Goal: Task Accomplishment & Management: Use online tool/utility

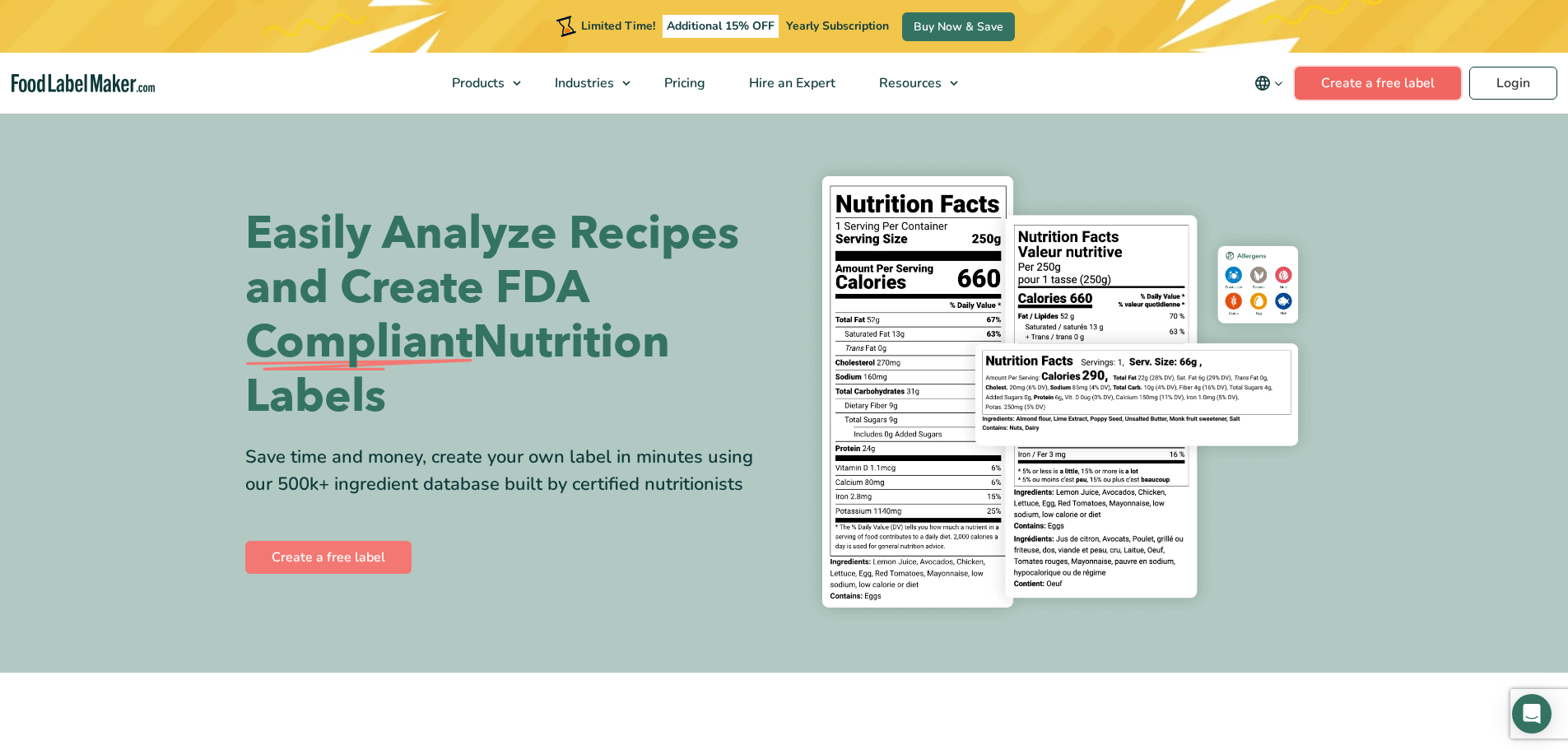
click at [1391, 83] on link "Create a free label" at bounding box center [1378, 83] width 166 height 33
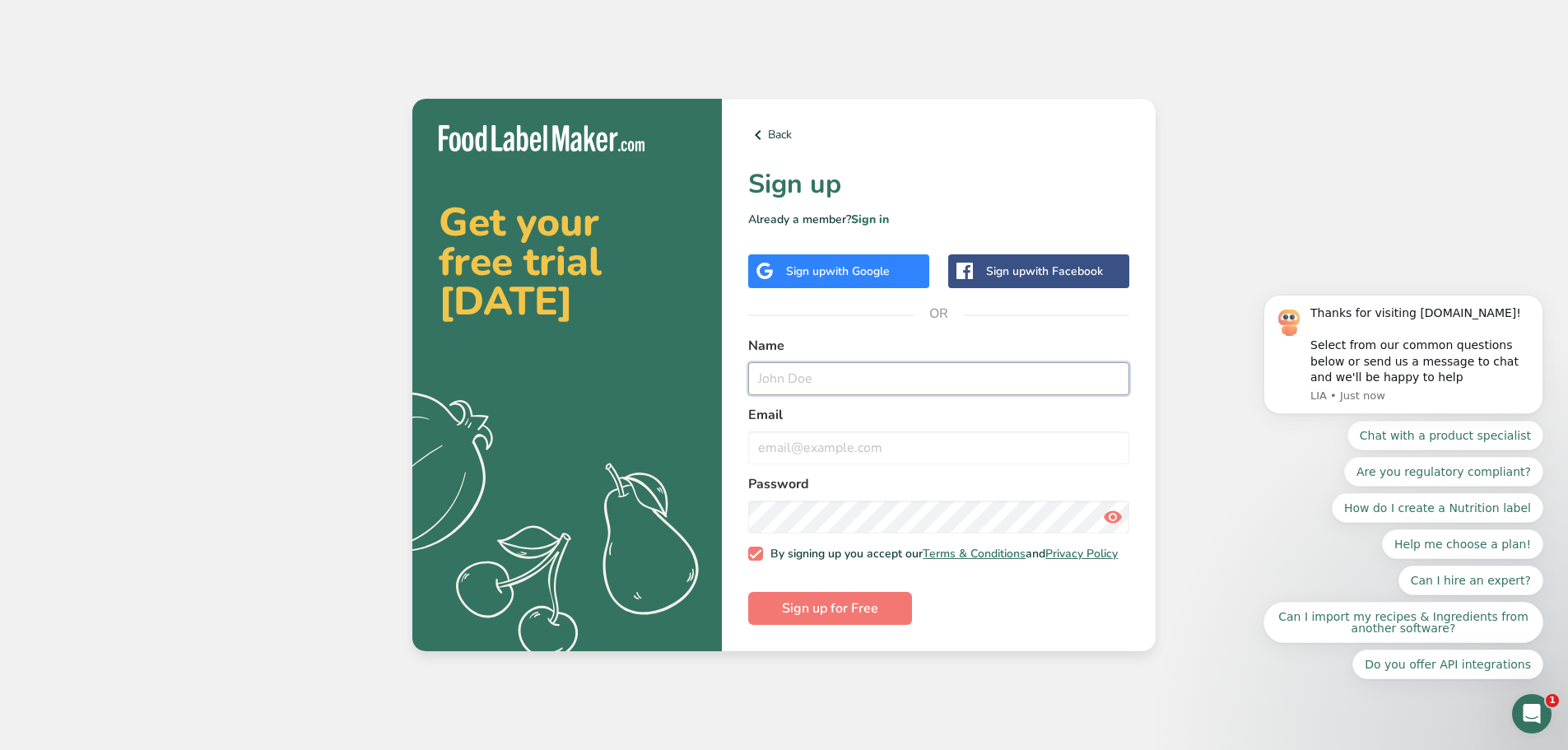
click at [834, 372] on input "text" at bounding box center [938, 378] width 381 height 33
paste input "jamilazakir@googlemail.com"
type input "jamilazakir@googlemail.com"
click at [924, 432] on input "email" at bounding box center [938, 448] width 381 height 33
paste input "Analyze78653"
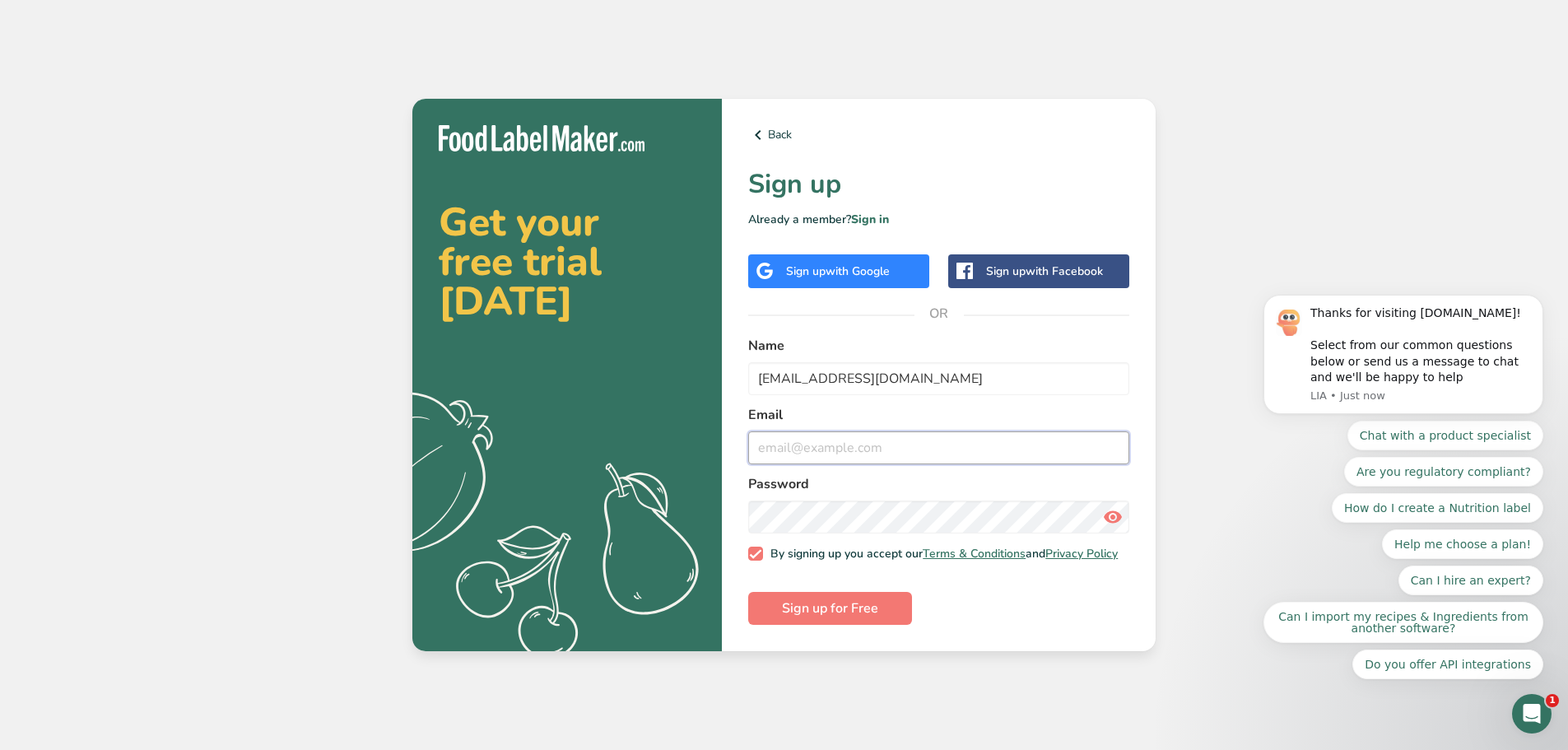
type input "Analyze78653"
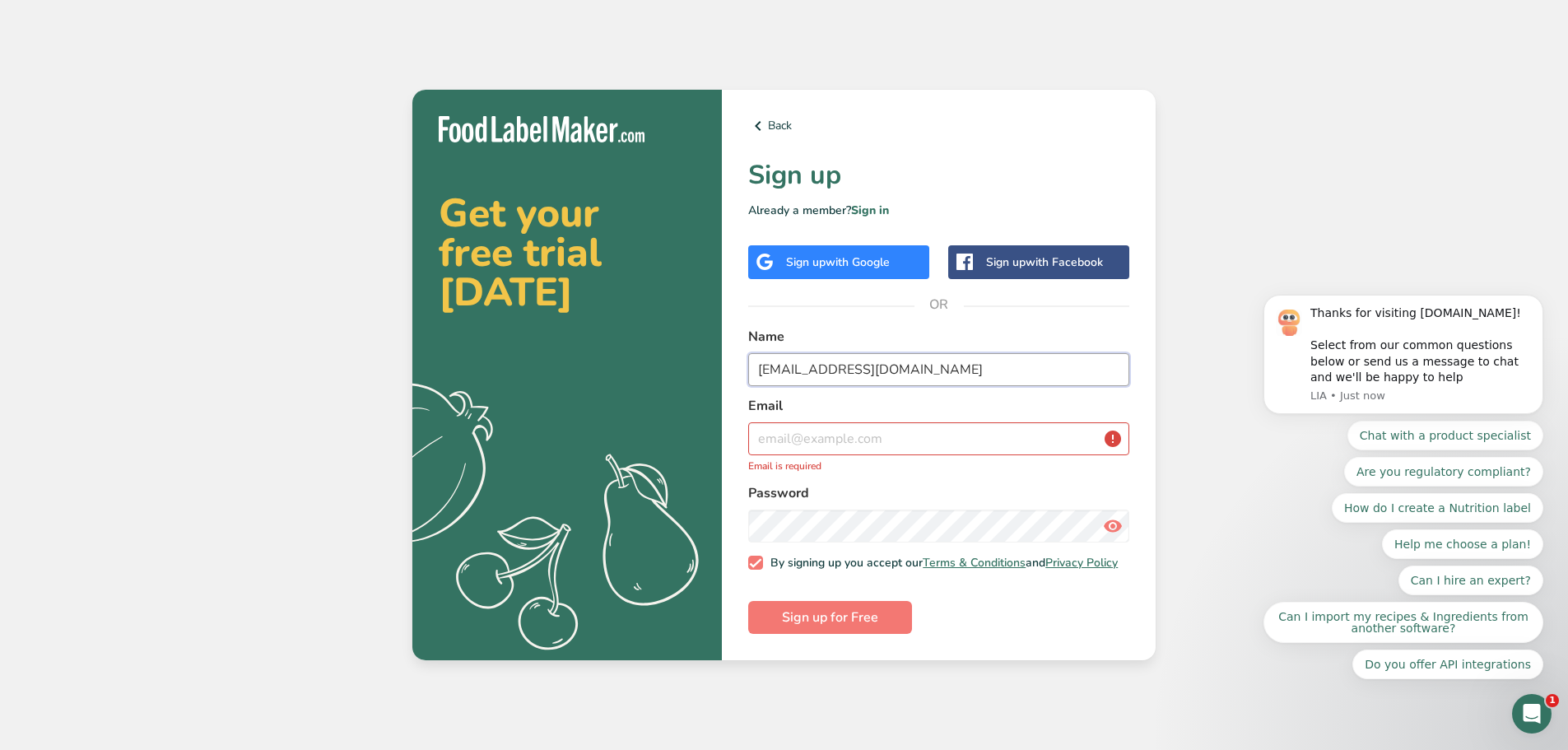
click at [847, 359] on input "jamilazakir@googlemail.com" at bounding box center [938, 369] width 381 height 33
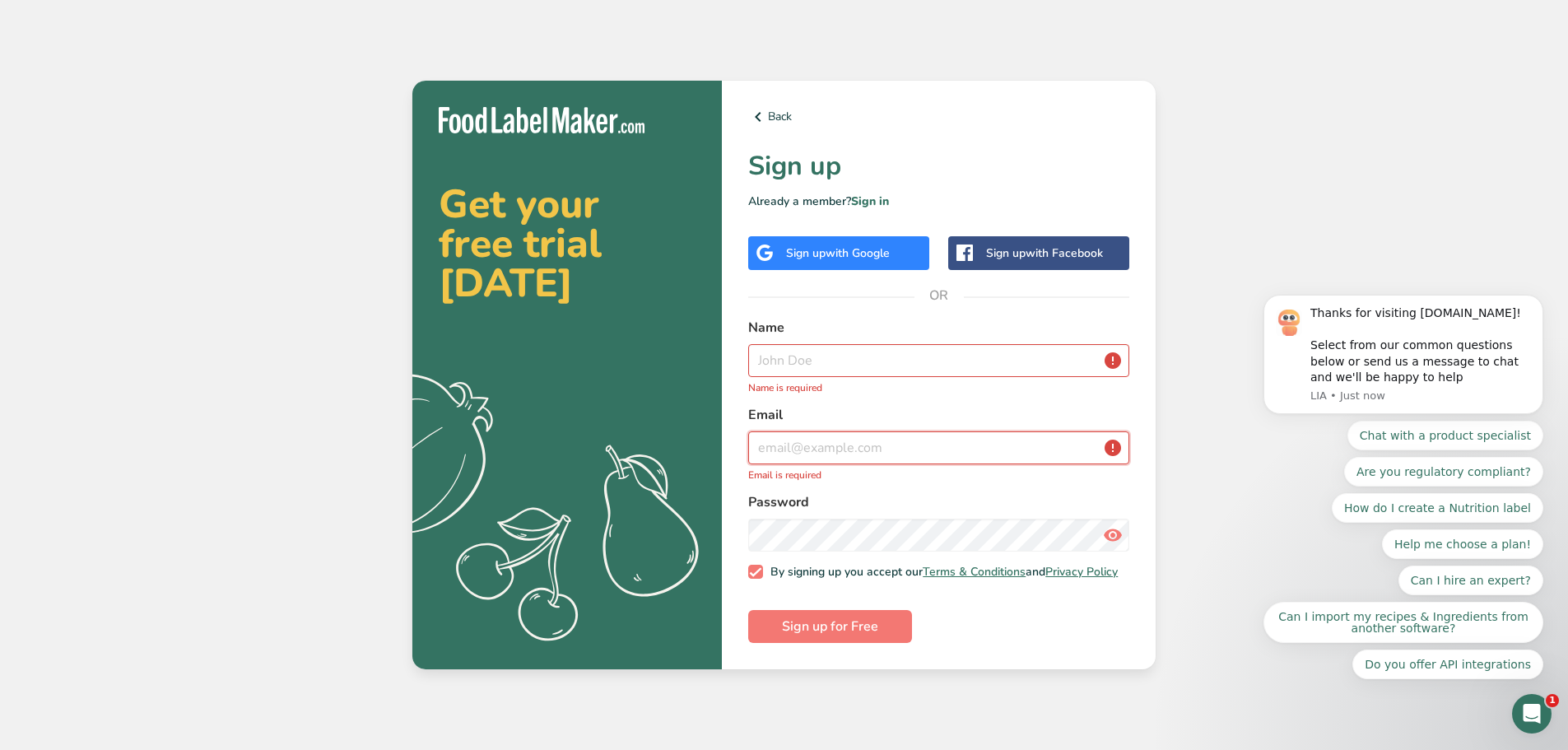
click at [828, 443] on input "email" at bounding box center [938, 448] width 381 height 33
paste input "jamilazakir@googlemail.com"
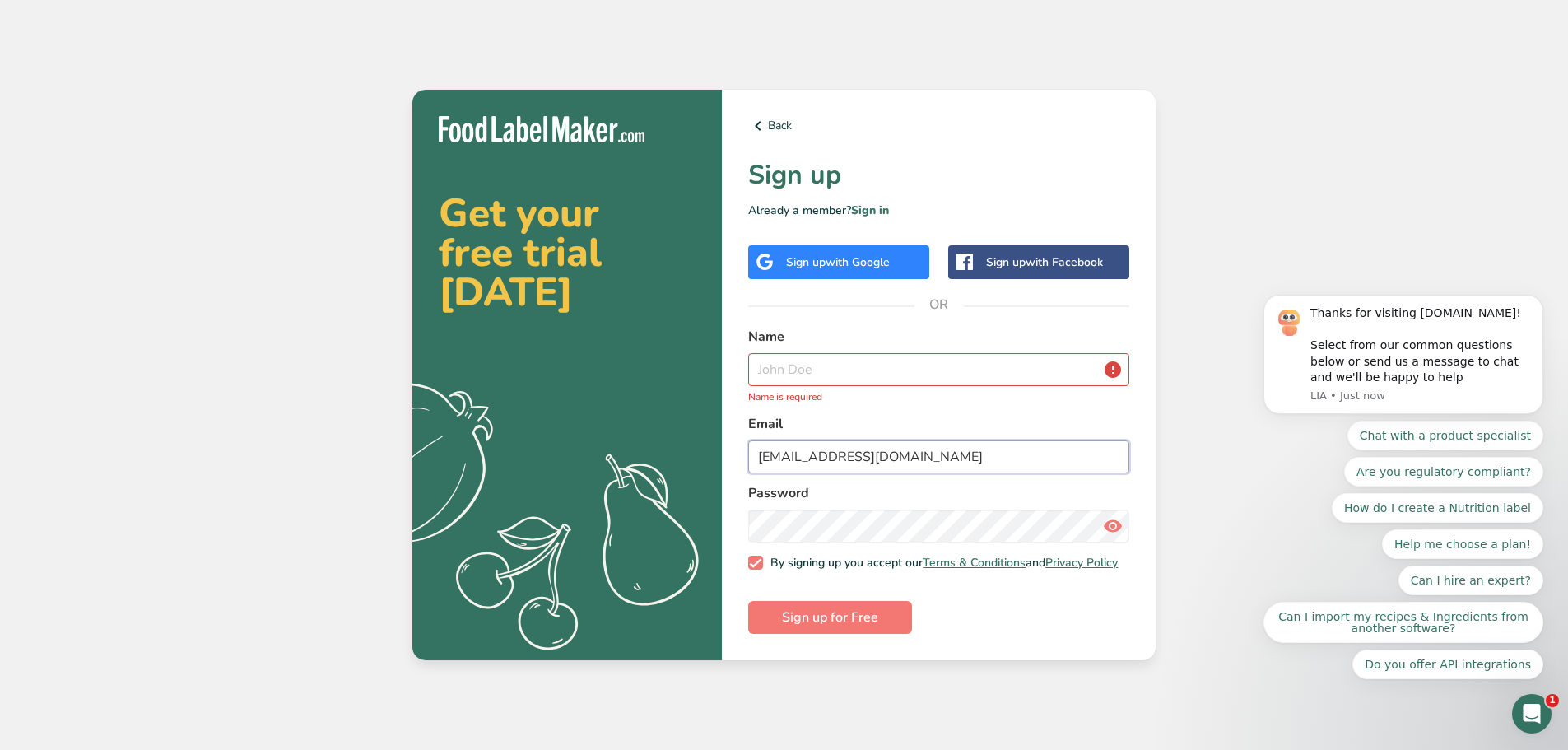
type input "jamilazakir@googlemail.com"
click at [808, 375] on input "text" at bounding box center [938, 369] width 381 height 33
click at [879, 205] on link "Sign in" at bounding box center [870, 210] width 37 height 16
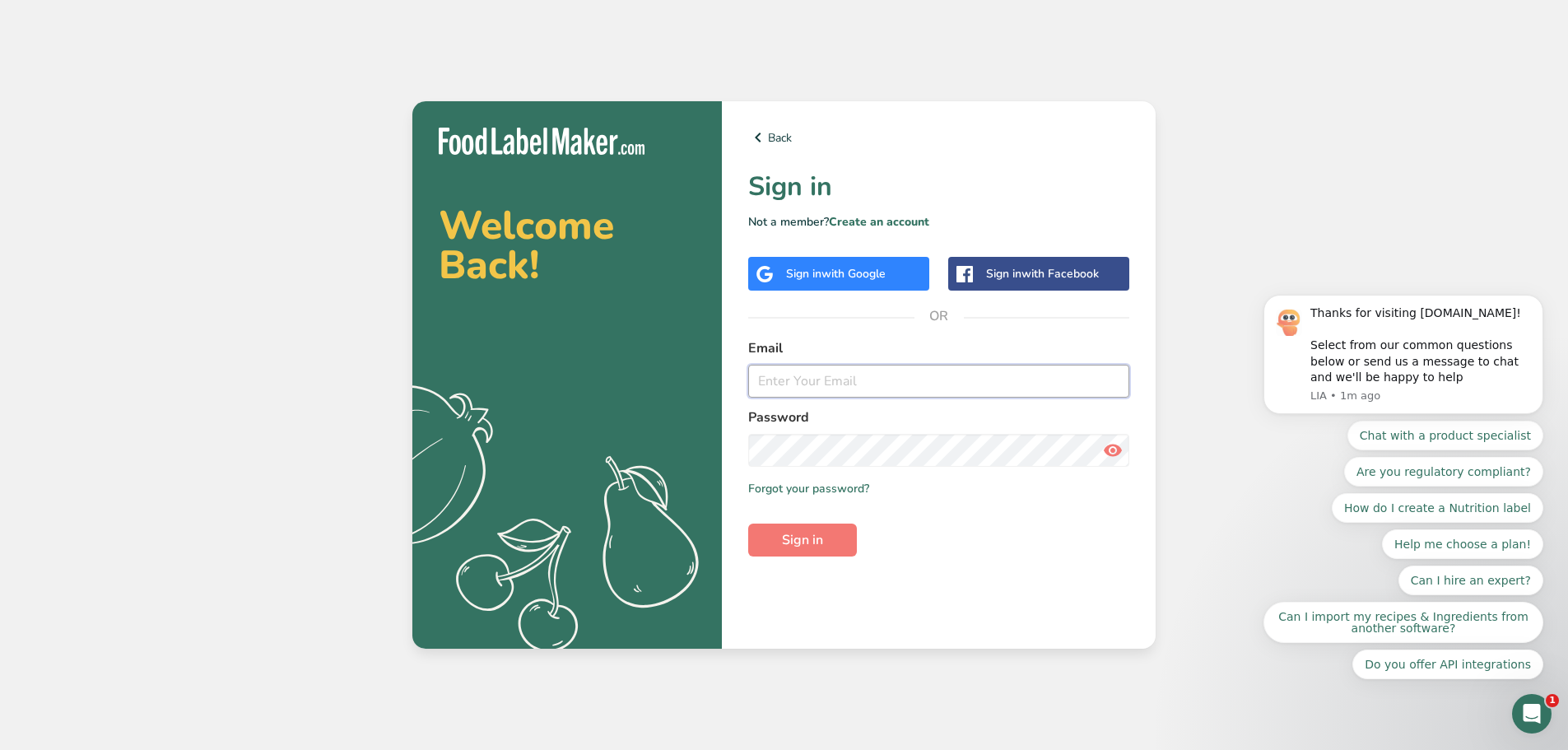
click at [827, 390] on input "email" at bounding box center [938, 381] width 381 height 33
click at [844, 383] on input "email" at bounding box center [938, 381] width 381 height 33
paste input "jamilazakir@googlemail.com"
type input "jamilazakir@googlemail.com"
click at [811, 540] on span "Sign in" at bounding box center [803, 540] width 41 height 20
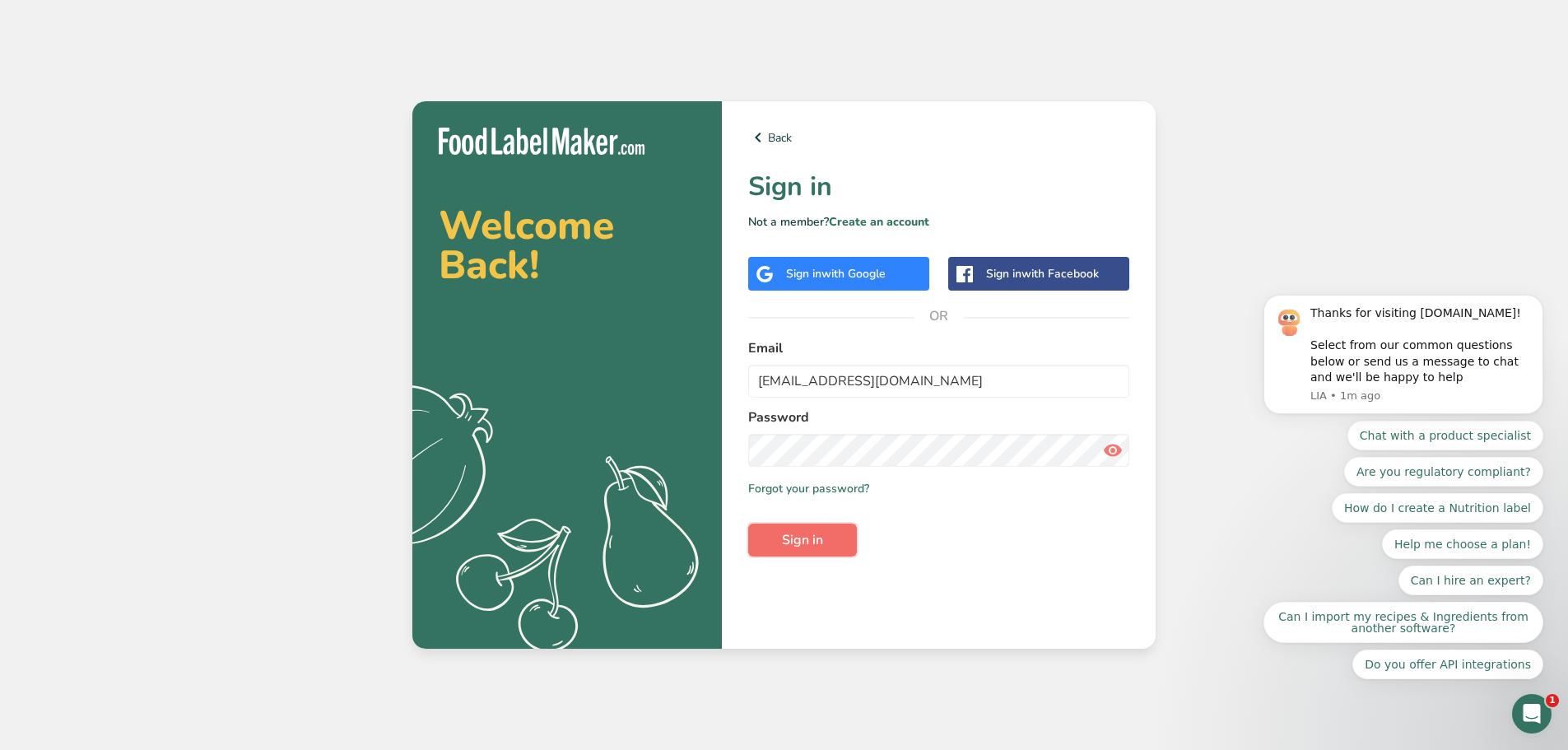
click at [800, 536] on span "Sign in" at bounding box center [803, 540] width 41 height 20
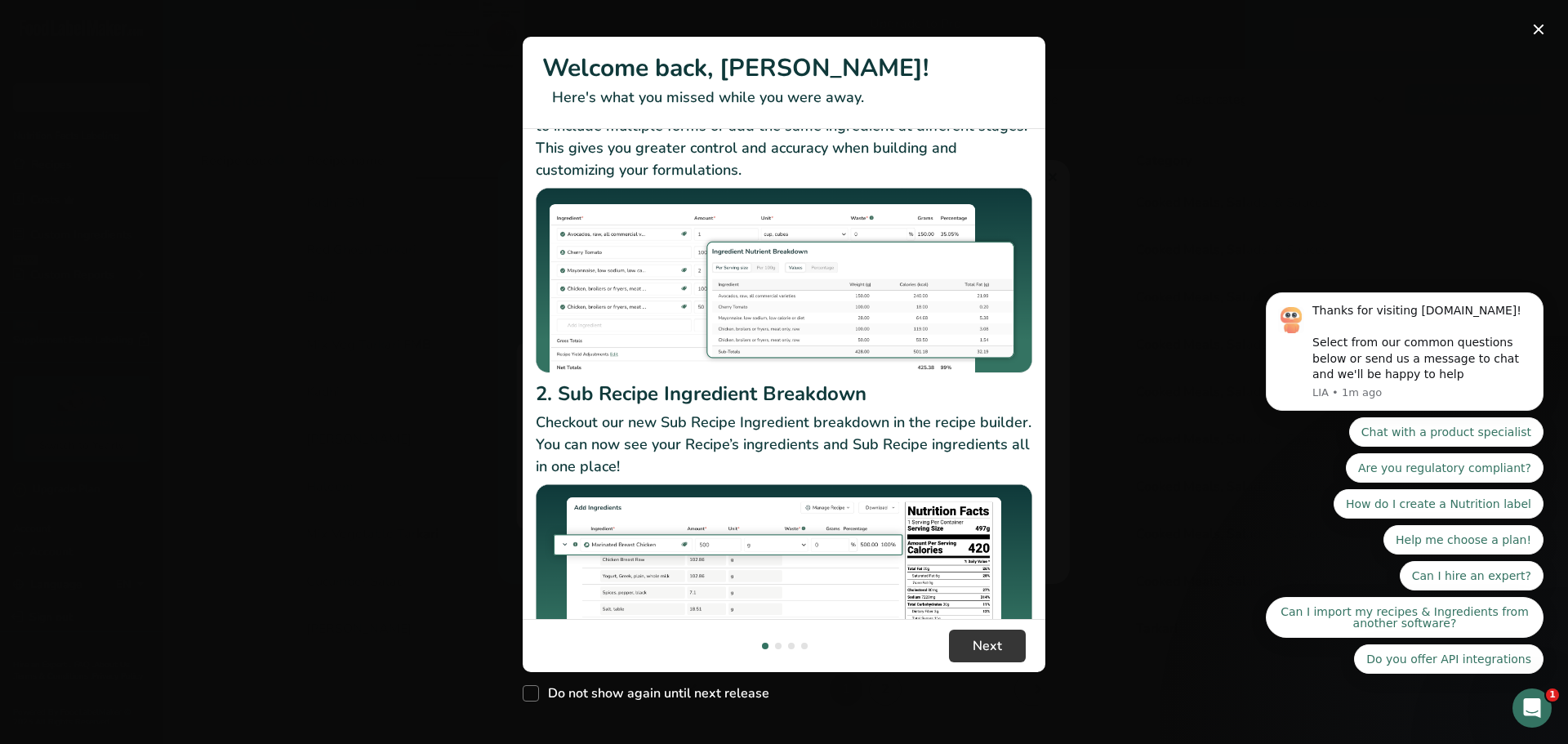
scroll to position [142, 0]
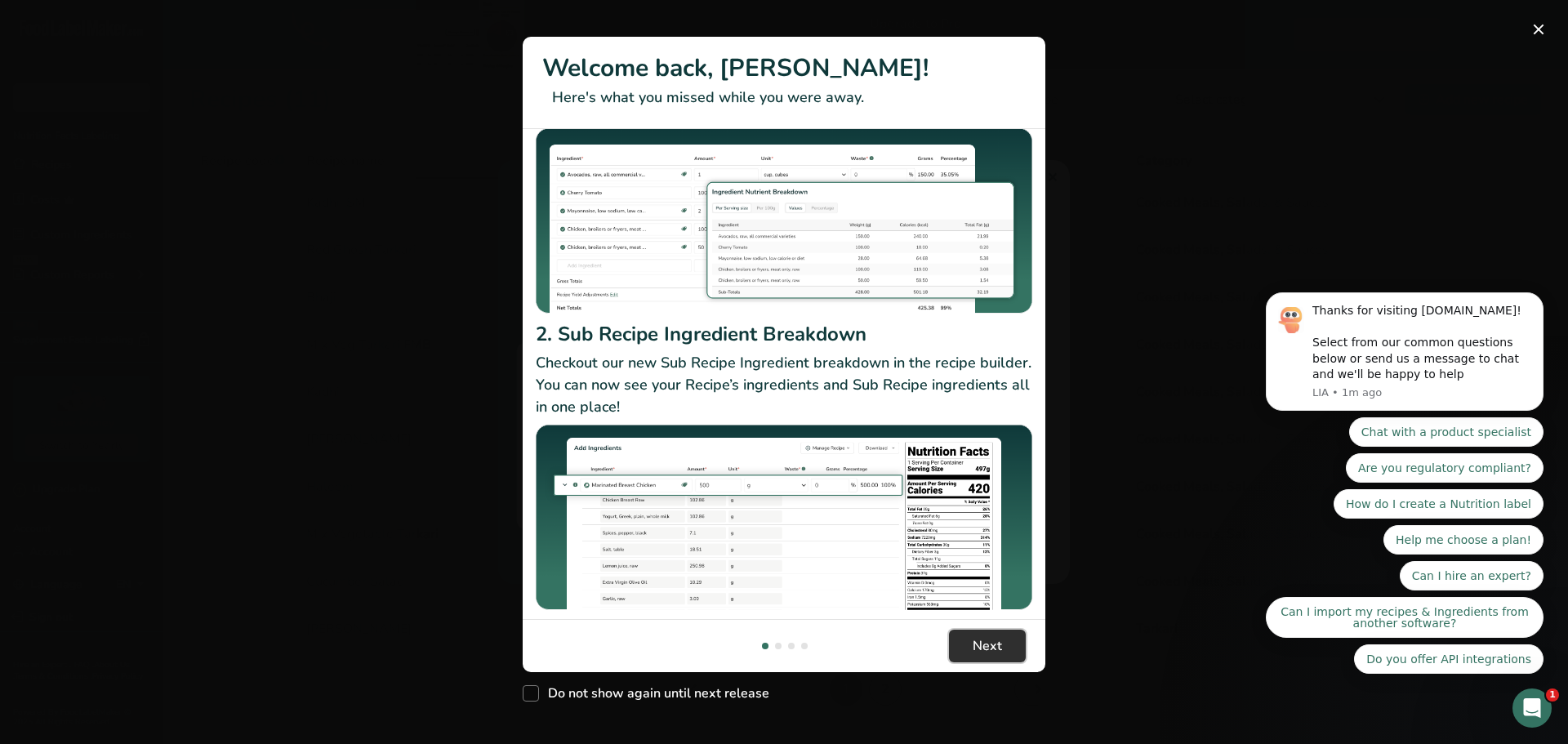
click at [974, 633] on button "Next" at bounding box center [988, 646] width 77 height 33
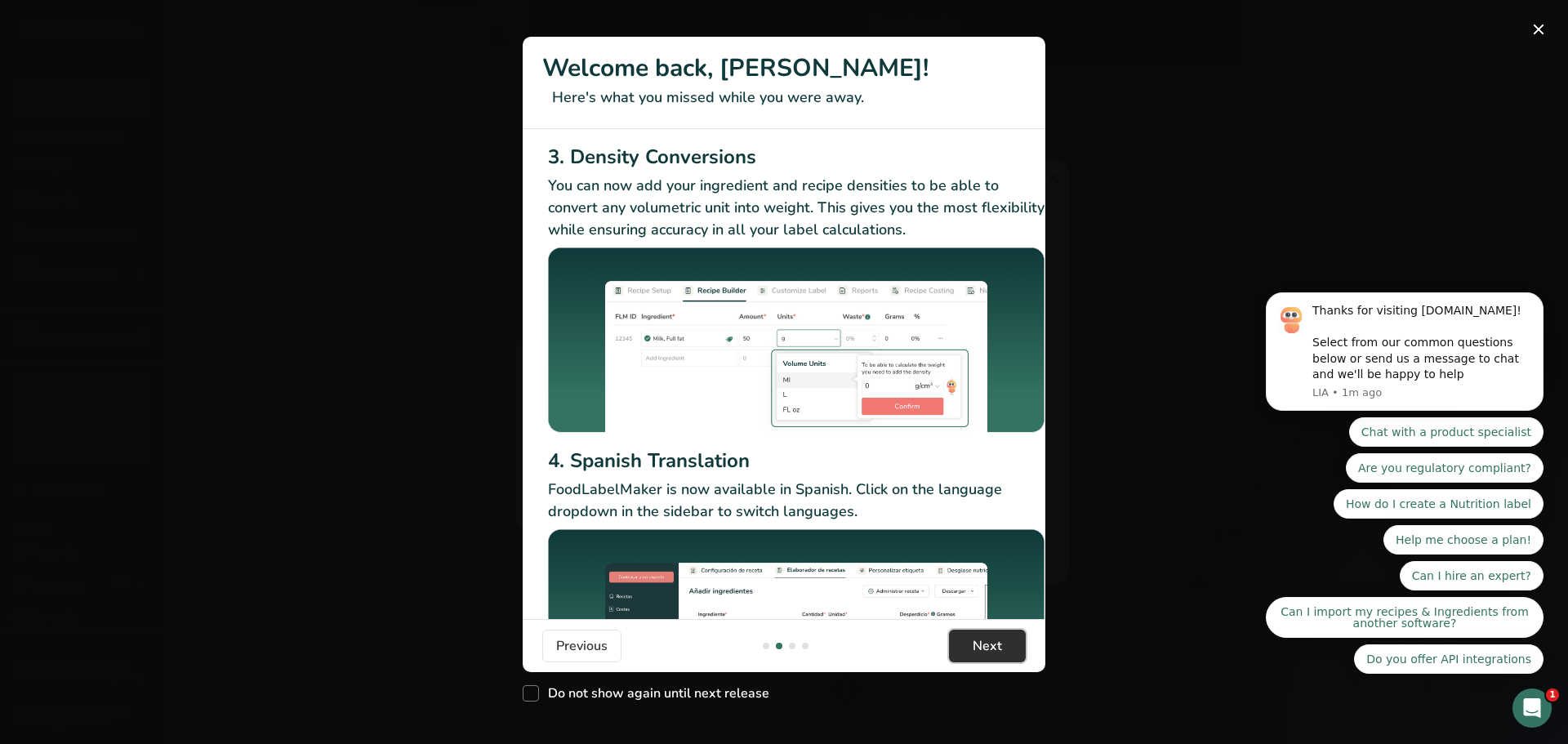
click at [979, 639] on span "Next" at bounding box center [987, 646] width 29 height 19
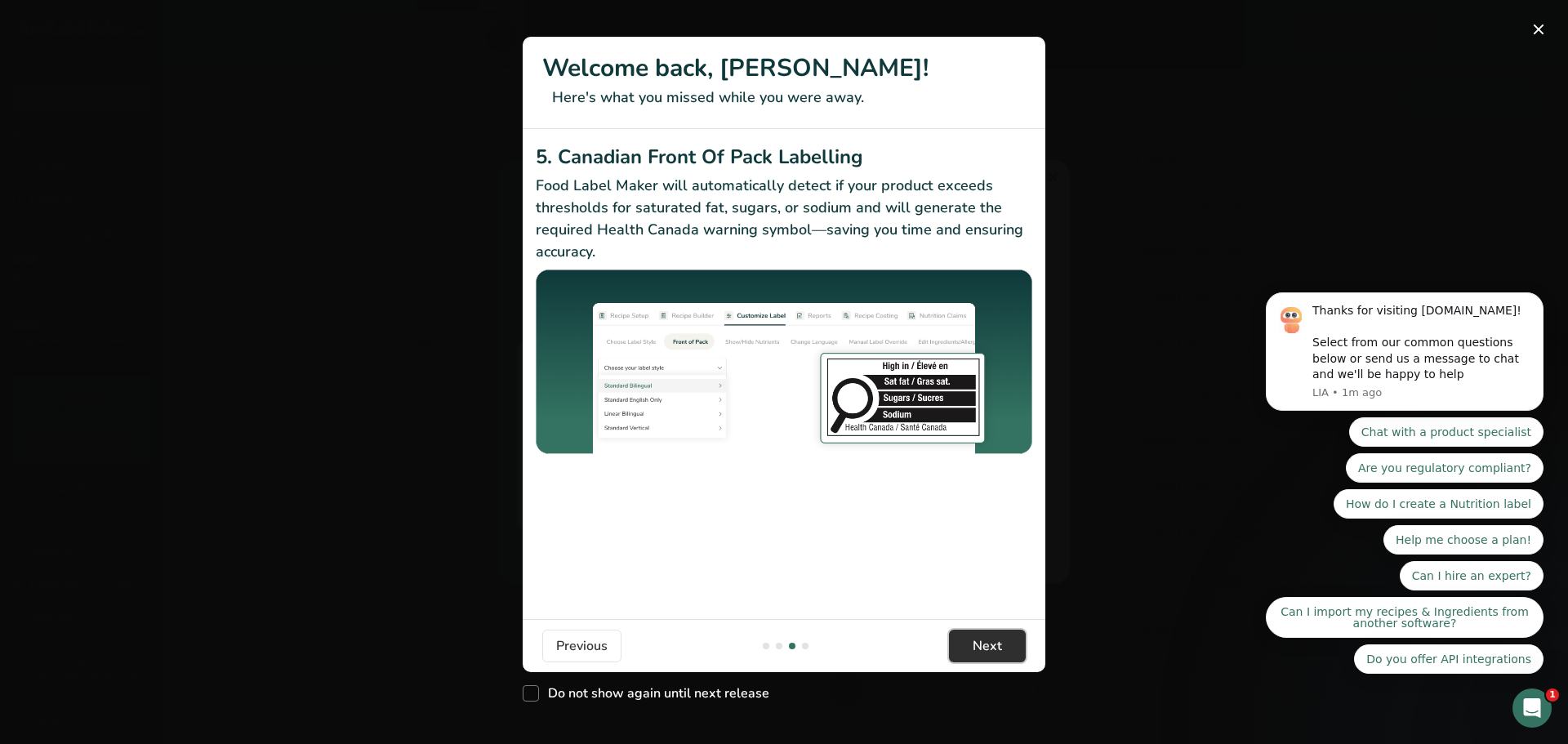
click at [979, 639] on span "Next" at bounding box center [987, 646] width 29 height 19
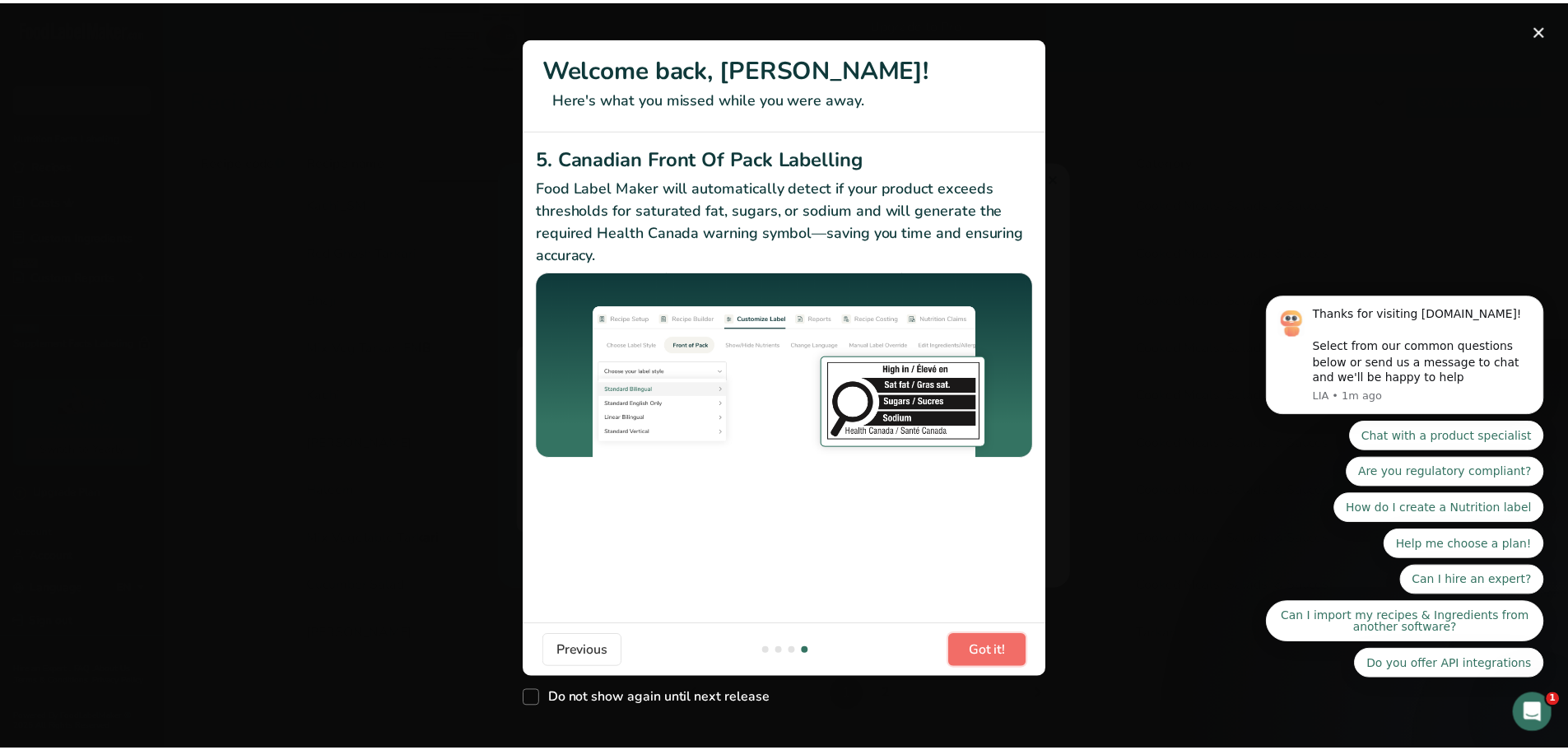
scroll to position [0, 1568]
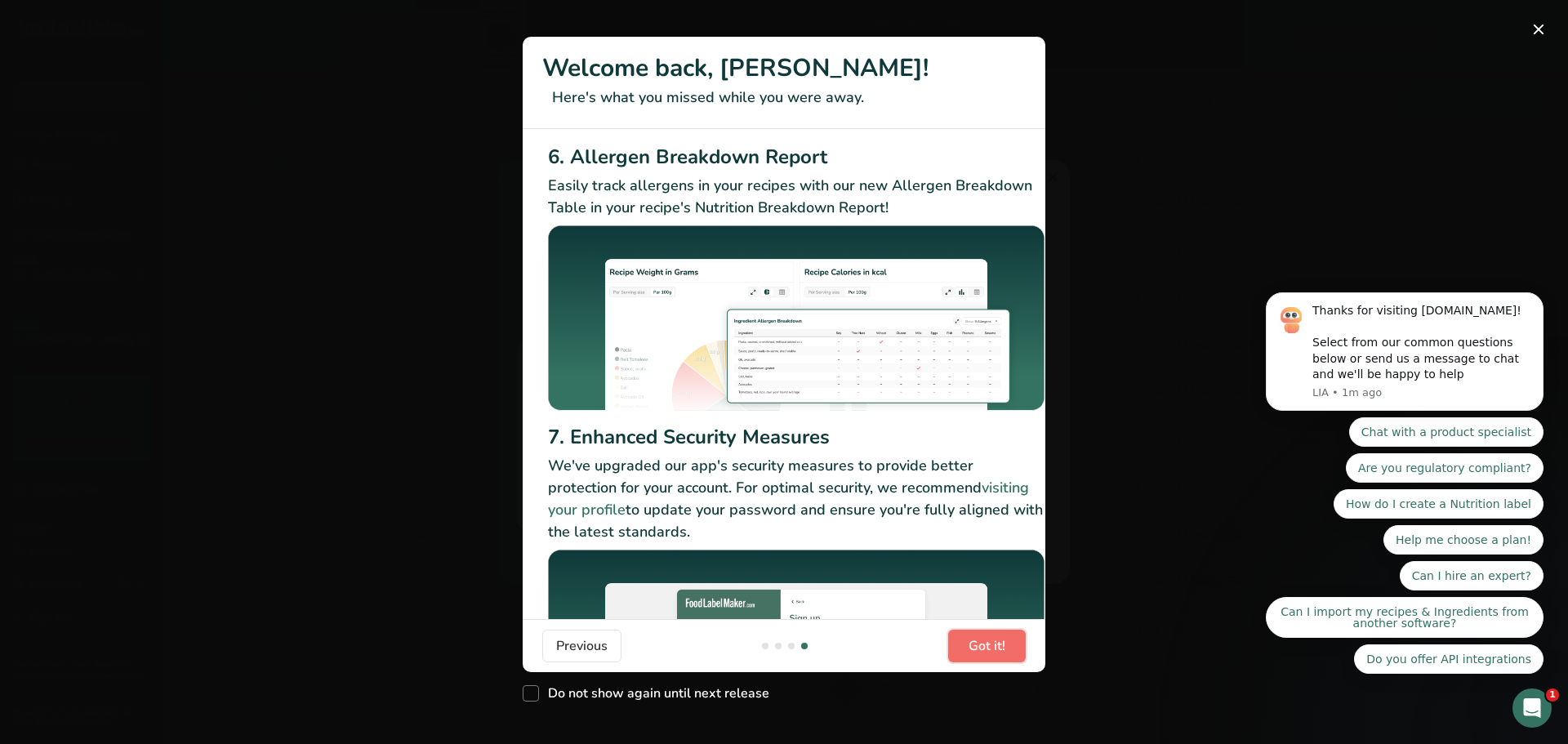
click at [979, 639] on span "Got it!" at bounding box center [988, 646] width 37 height 19
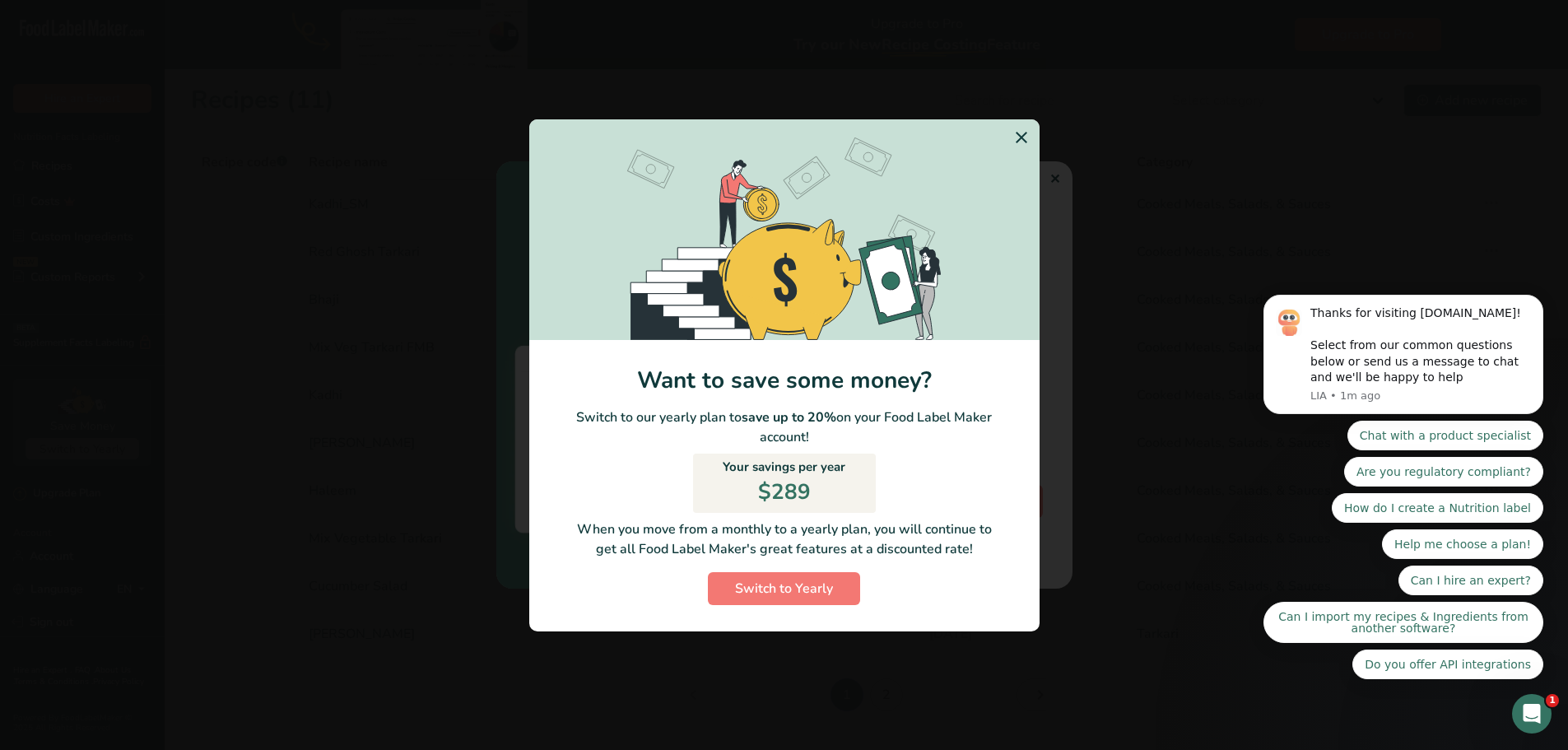
click at [1019, 137] on icon "Switch to Yearly Modal" at bounding box center [1021, 137] width 20 height 29
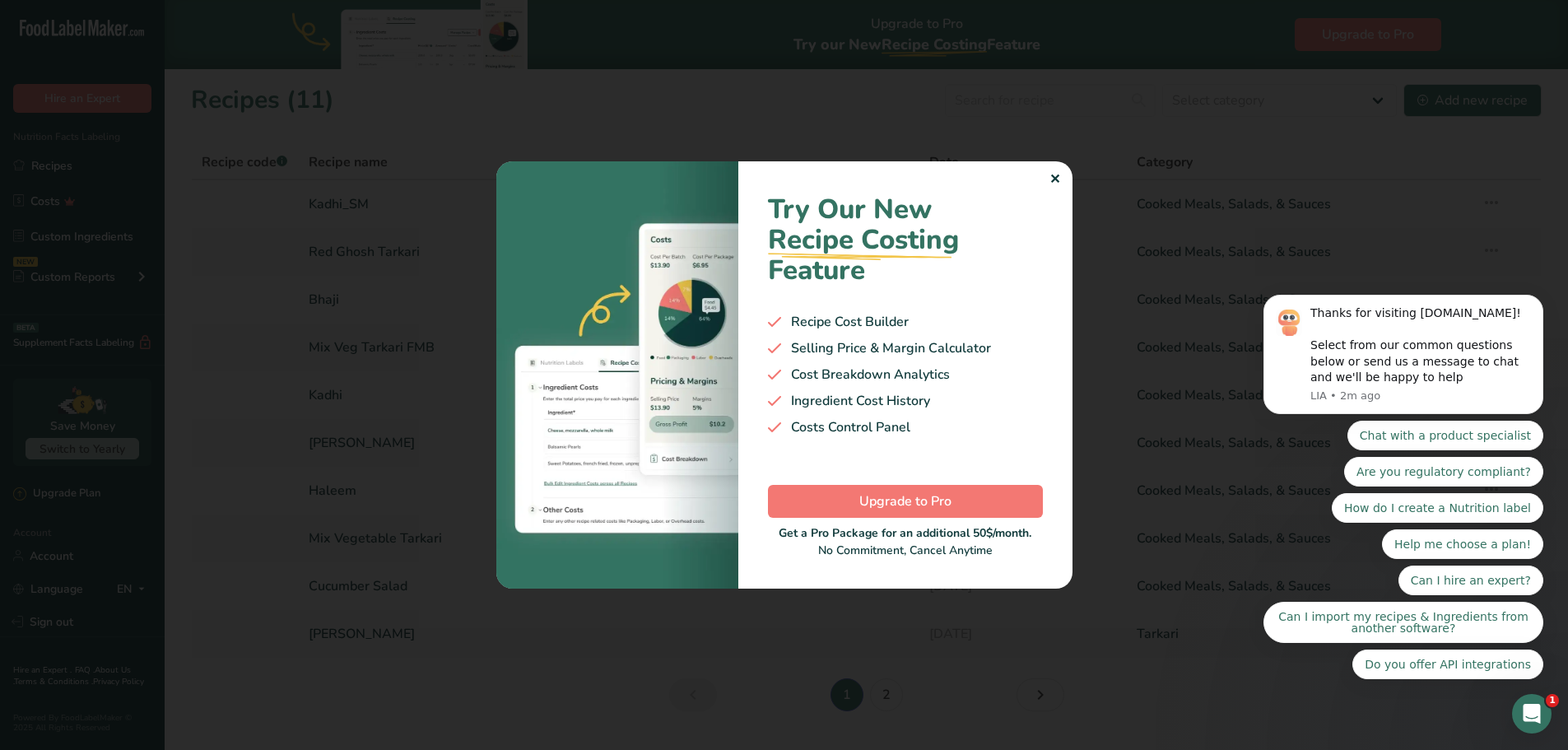
click at [1052, 174] on div "✕" at bounding box center [1055, 179] width 11 height 20
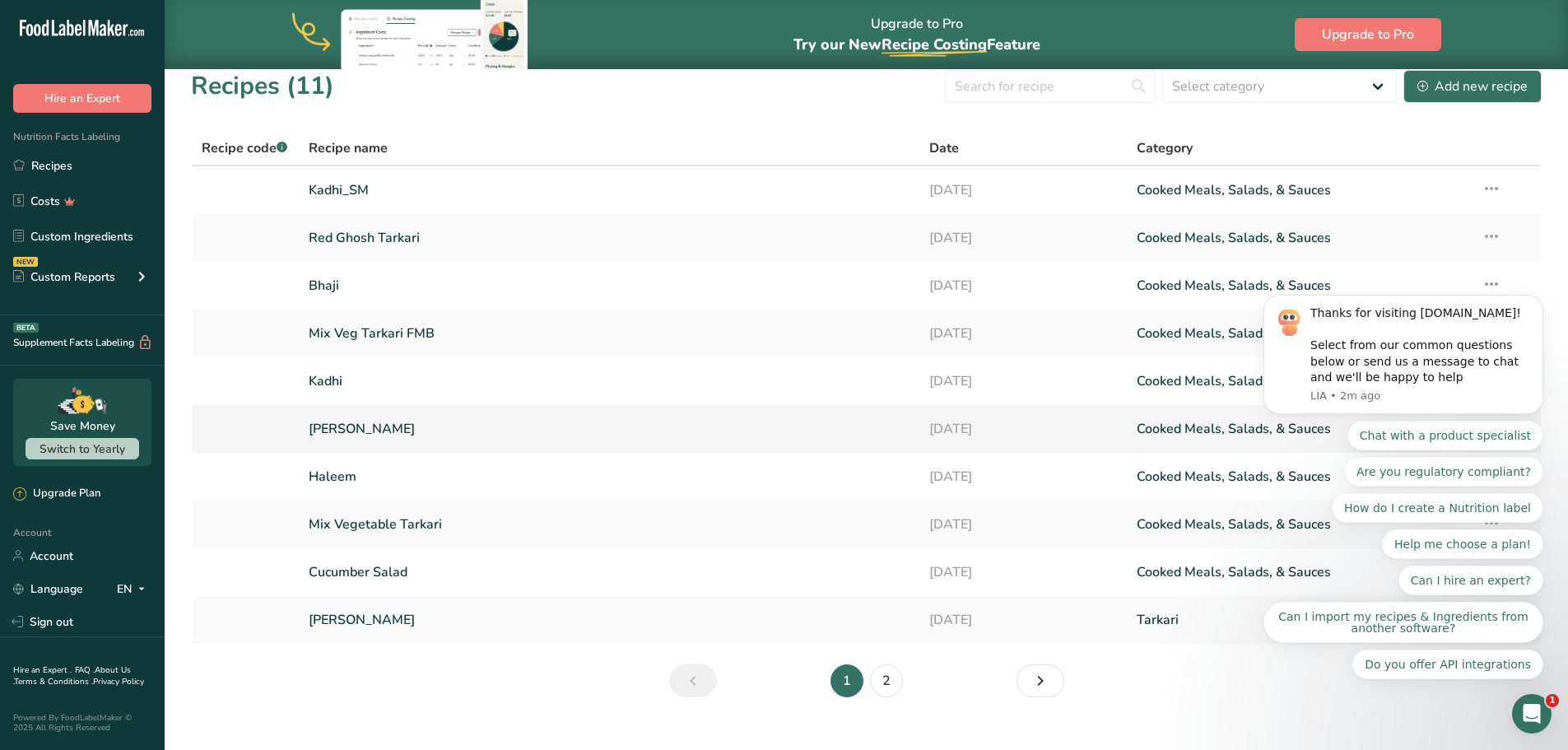
scroll to position [0, 0]
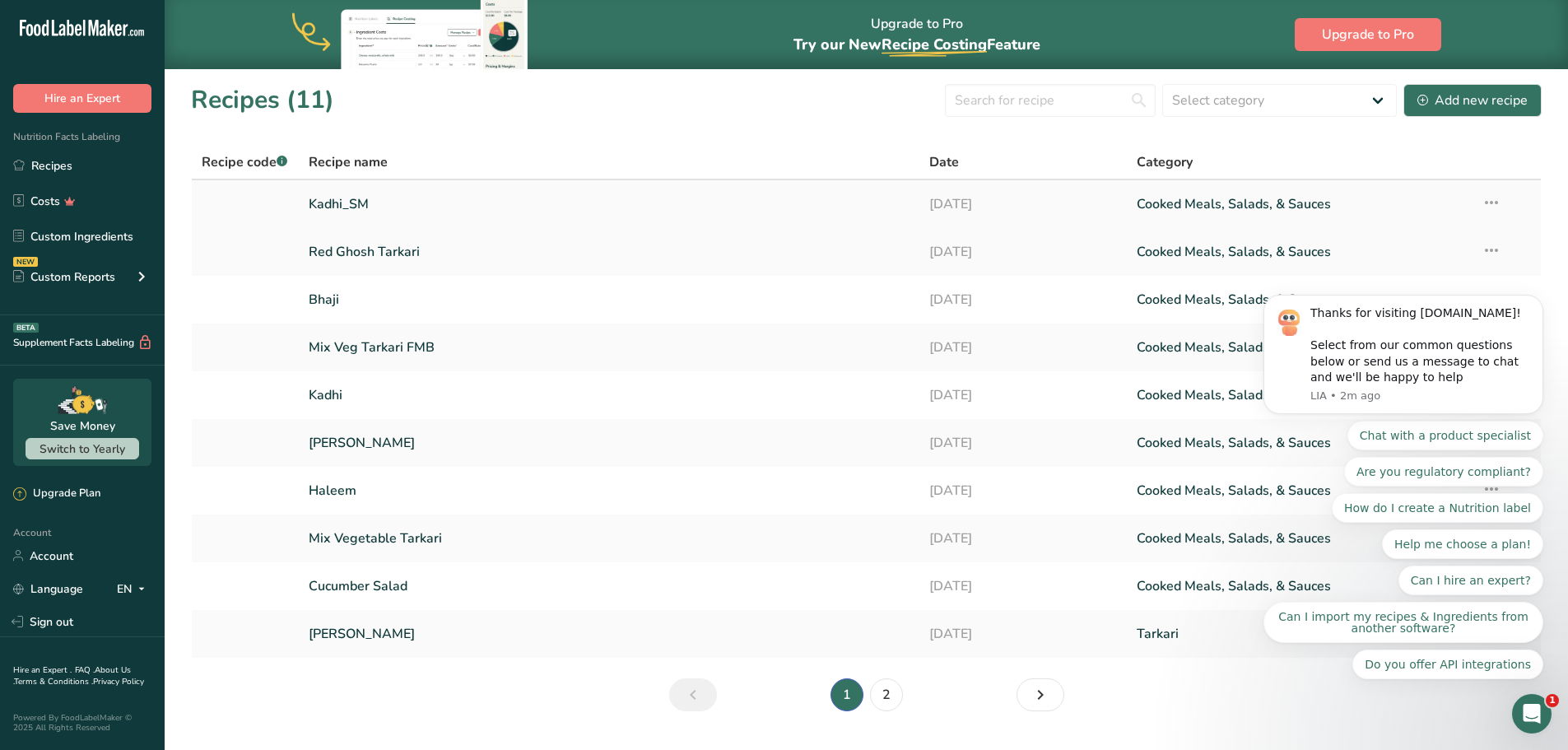
click at [326, 201] on link "Kadhi_SM" at bounding box center [609, 204] width 602 height 35
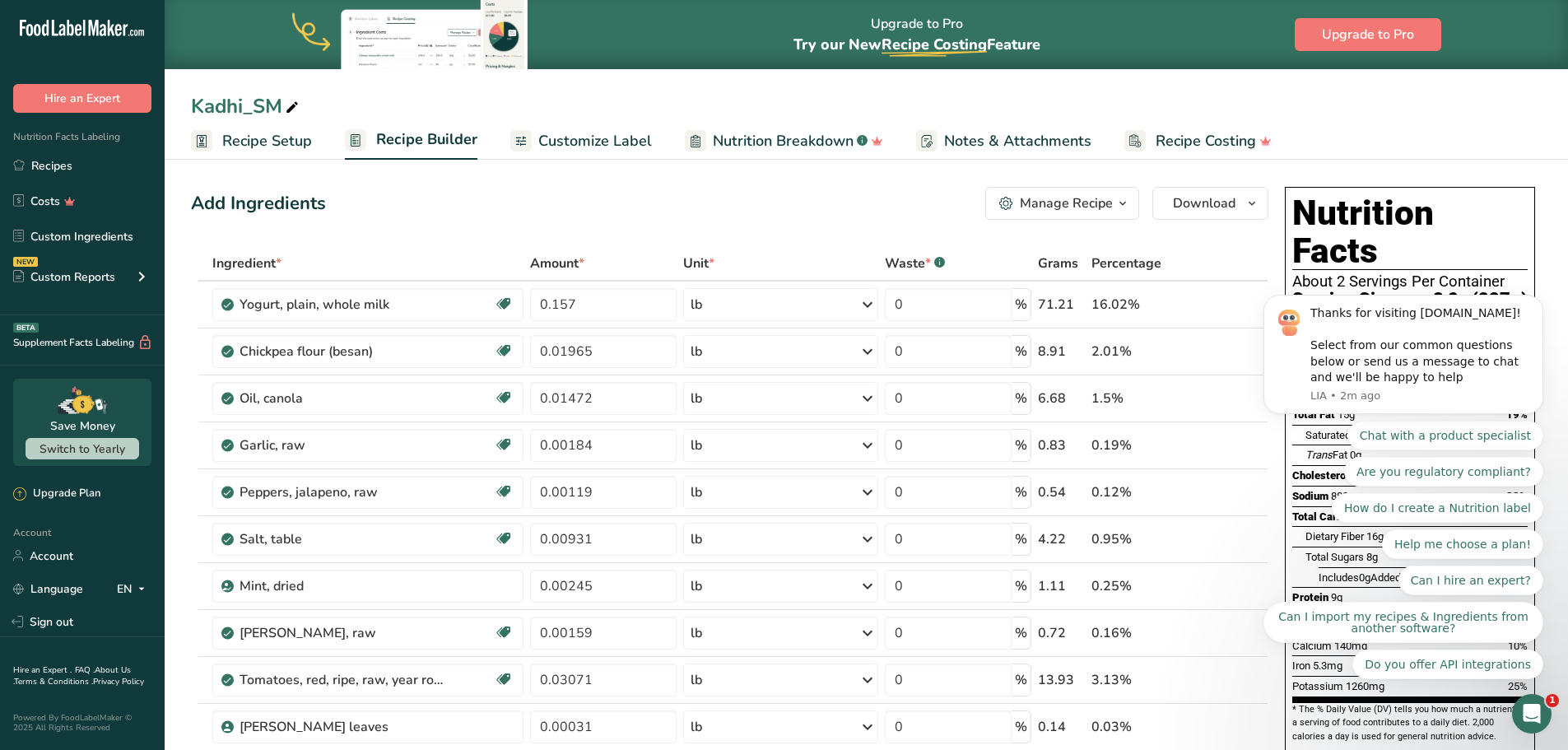
click at [1539, 304] on icon "Dismiss notification" at bounding box center [1539, 299] width 9 height 9
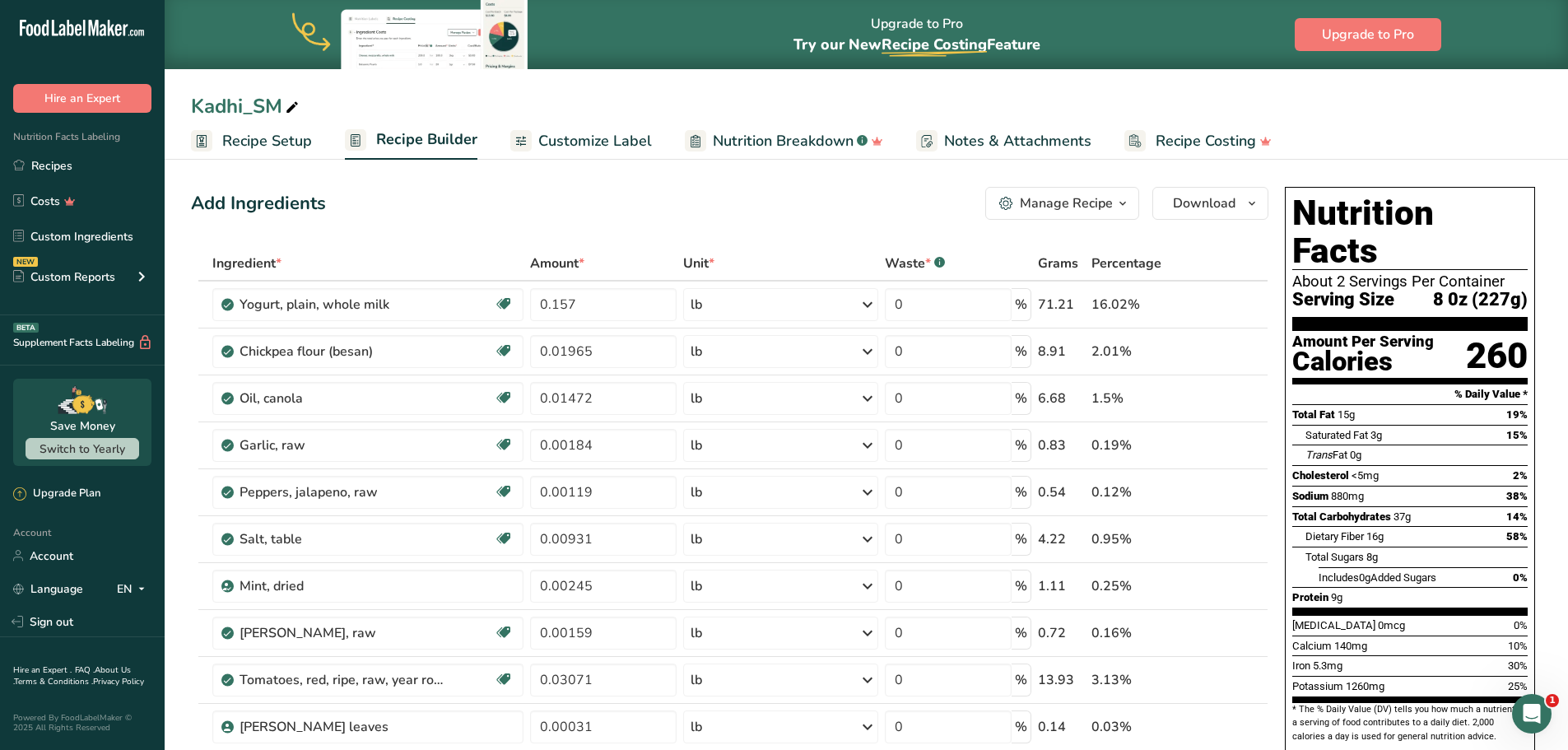
click at [816, 202] on div "Add Ingredients Manage Recipe Delete Recipe Duplicate Recipe Scale Recipe Save …" at bounding box center [730, 203] width 1077 height 33
click at [769, 202] on div "Add Ingredients Manage Recipe Delete Recipe Duplicate Recipe Scale Recipe Save …" at bounding box center [730, 203] width 1077 height 33
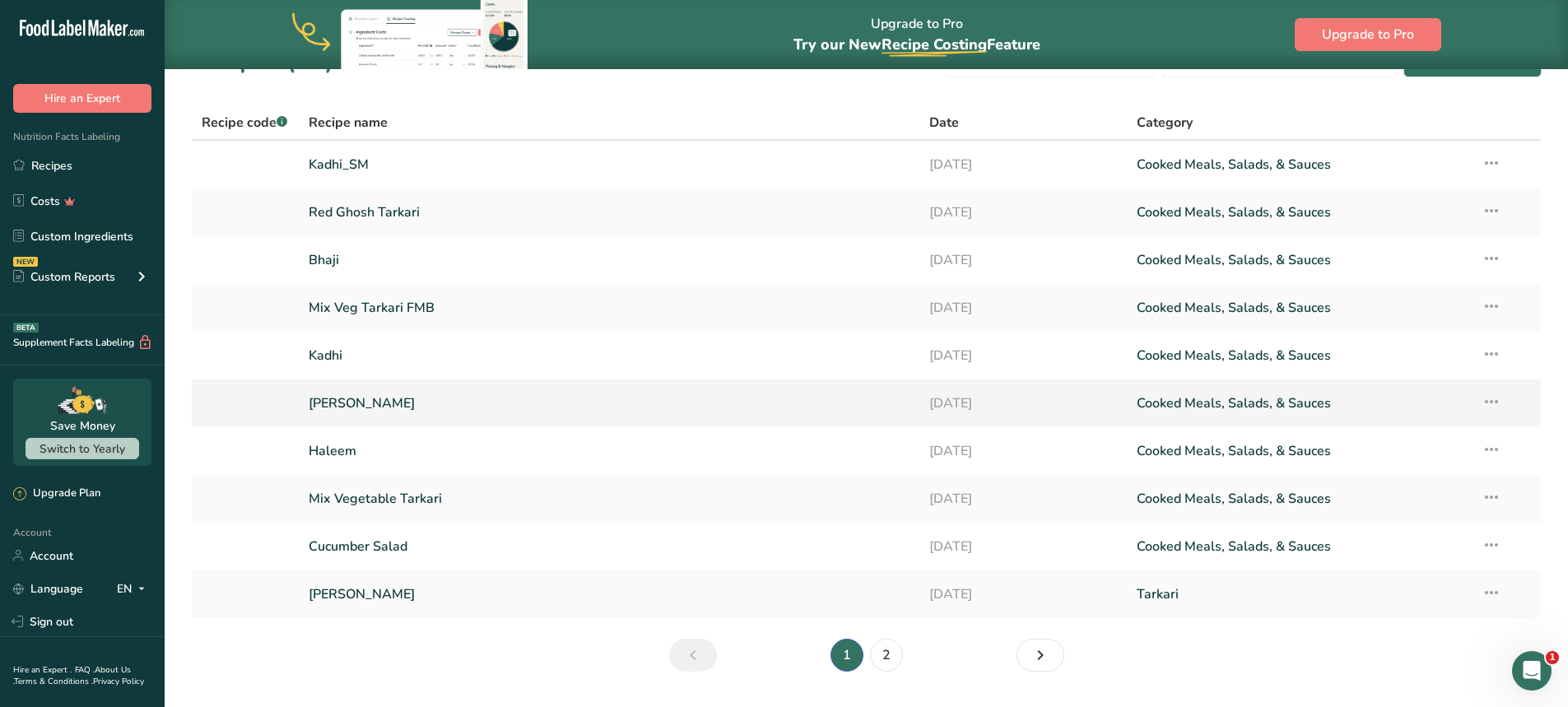
scroll to position [2, 0]
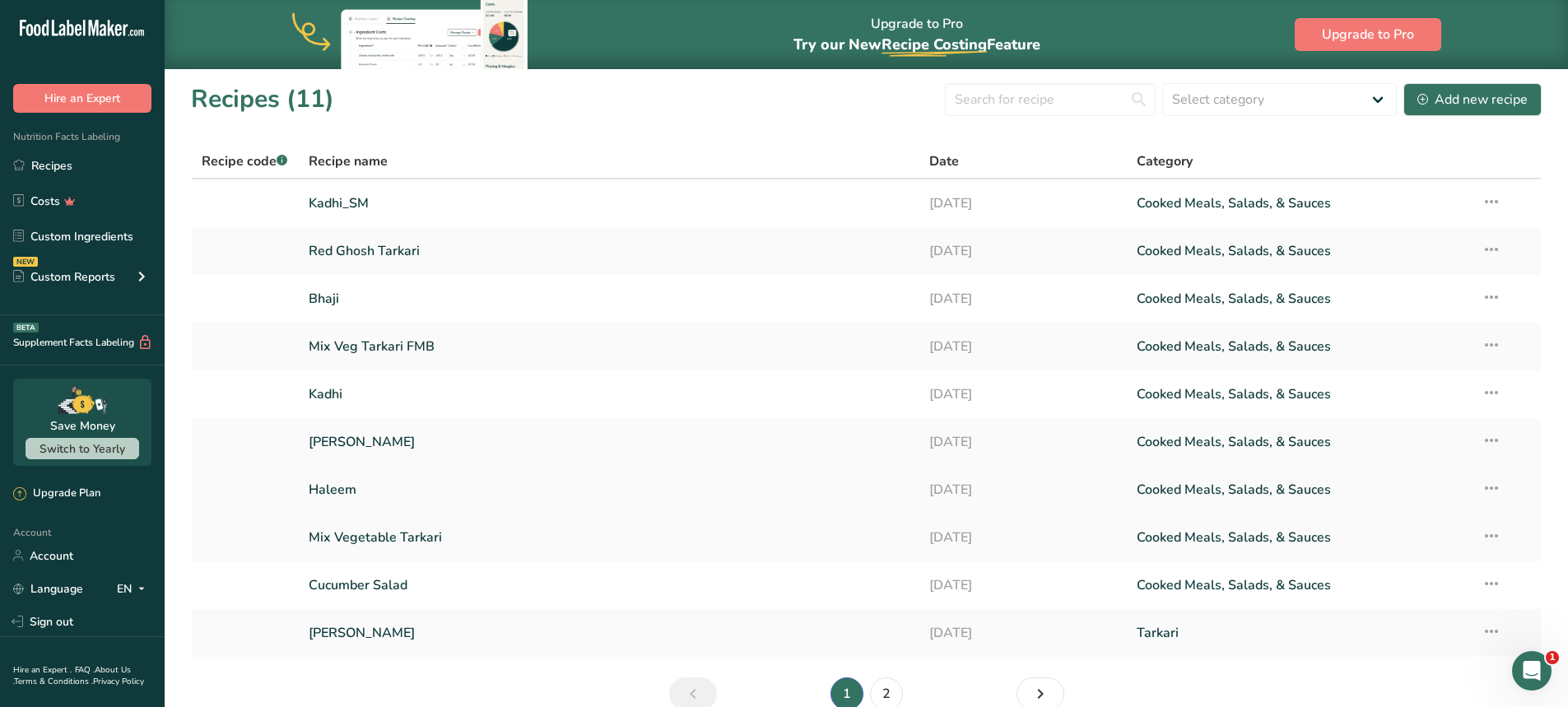
click at [328, 489] on link "Haleem" at bounding box center [609, 489] width 602 height 35
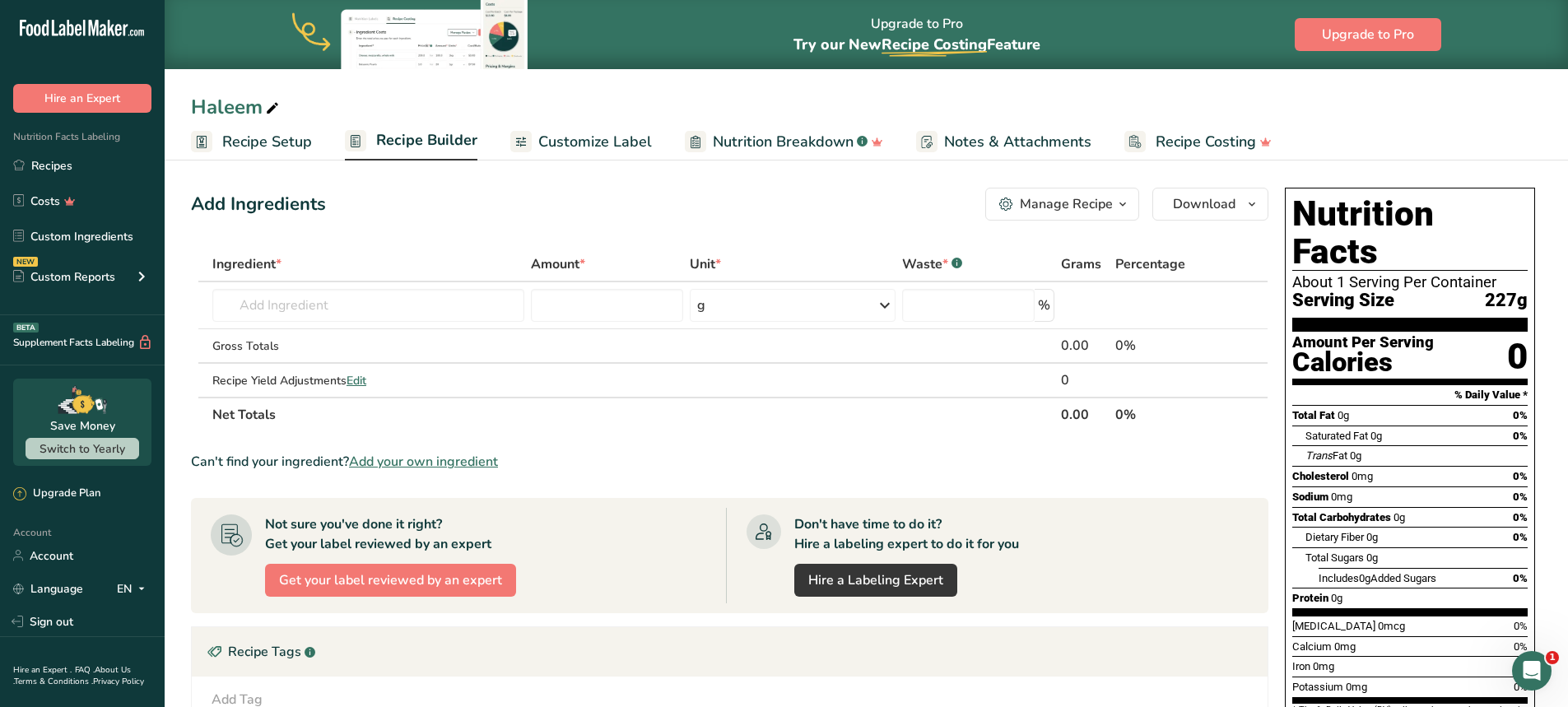
click at [425, 127] on link "Recipe Builder" at bounding box center [411, 142] width 133 height 39
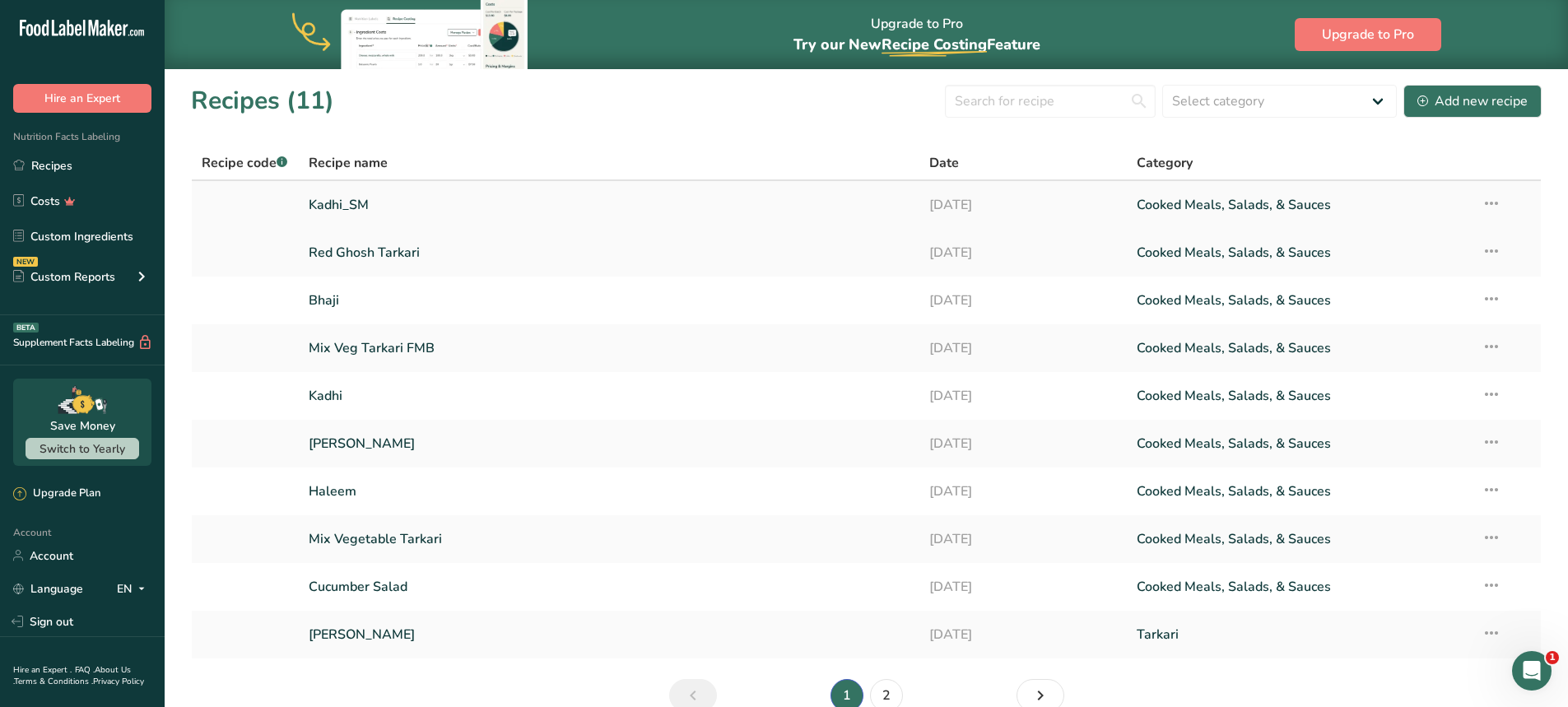
click at [370, 202] on link "Kadhi_SM" at bounding box center [609, 204] width 602 height 35
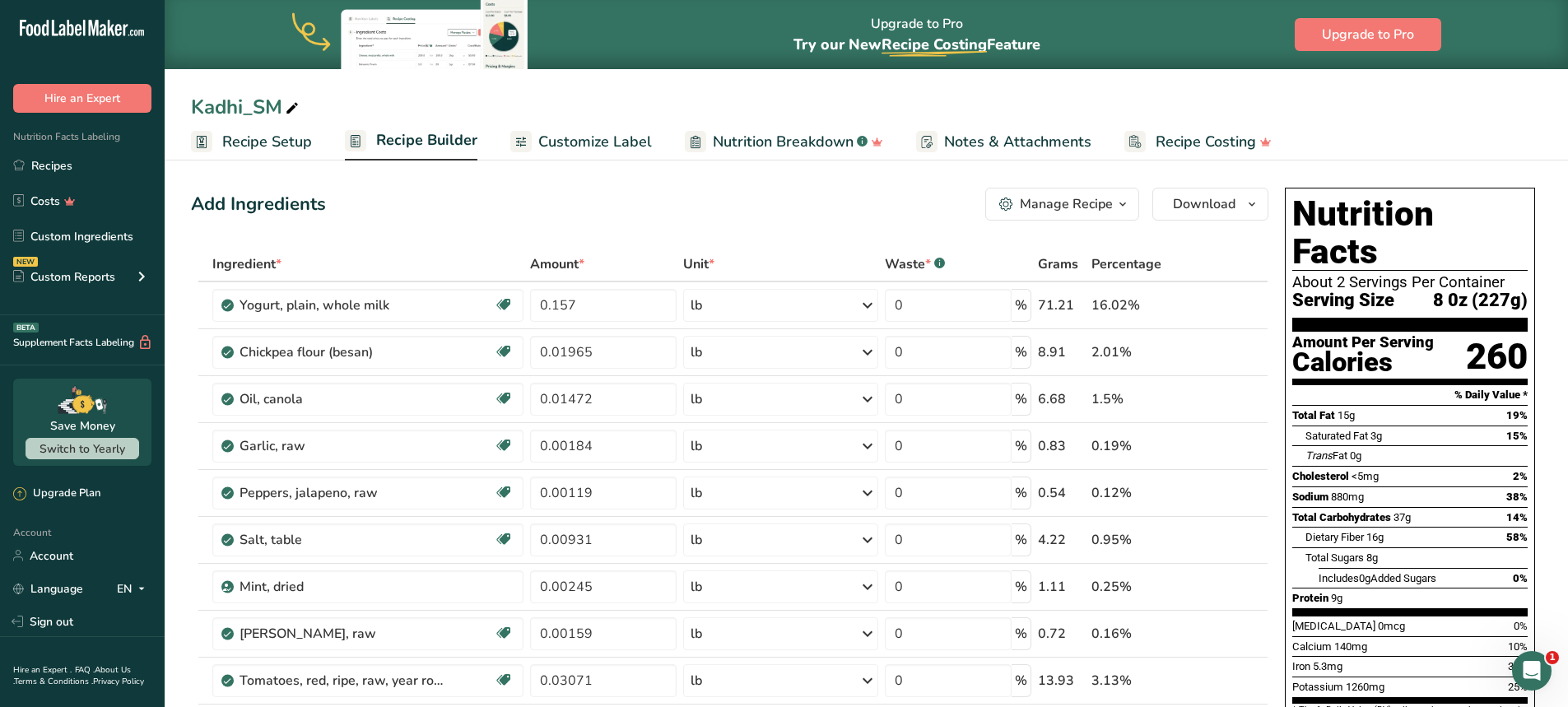
click at [430, 129] on span "Recipe Builder" at bounding box center [427, 140] width 102 height 22
click at [487, 209] on div "Add Ingredients Manage Recipe Delete Recipe Duplicate Recipe Scale Recipe Save …" at bounding box center [730, 203] width 1077 height 33
click at [786, 209] on div "Add Ingredients Manage Recipe Delete Recipe Duplicate Recipe Scale Recipe Save …" at bounding box center [730, 203] width 1077 height 33
click at [680, 201] on div "Add Ingredients Manage Recipe Delete Recipe Duplicate Recipe Scale Recipe Save …" at bounding box center [730, 203] width 1077 height 33
drag, startPoint x: 516, startPoint y: 183, endPoint x: 400, endPoint y: 245, distance: 131.5
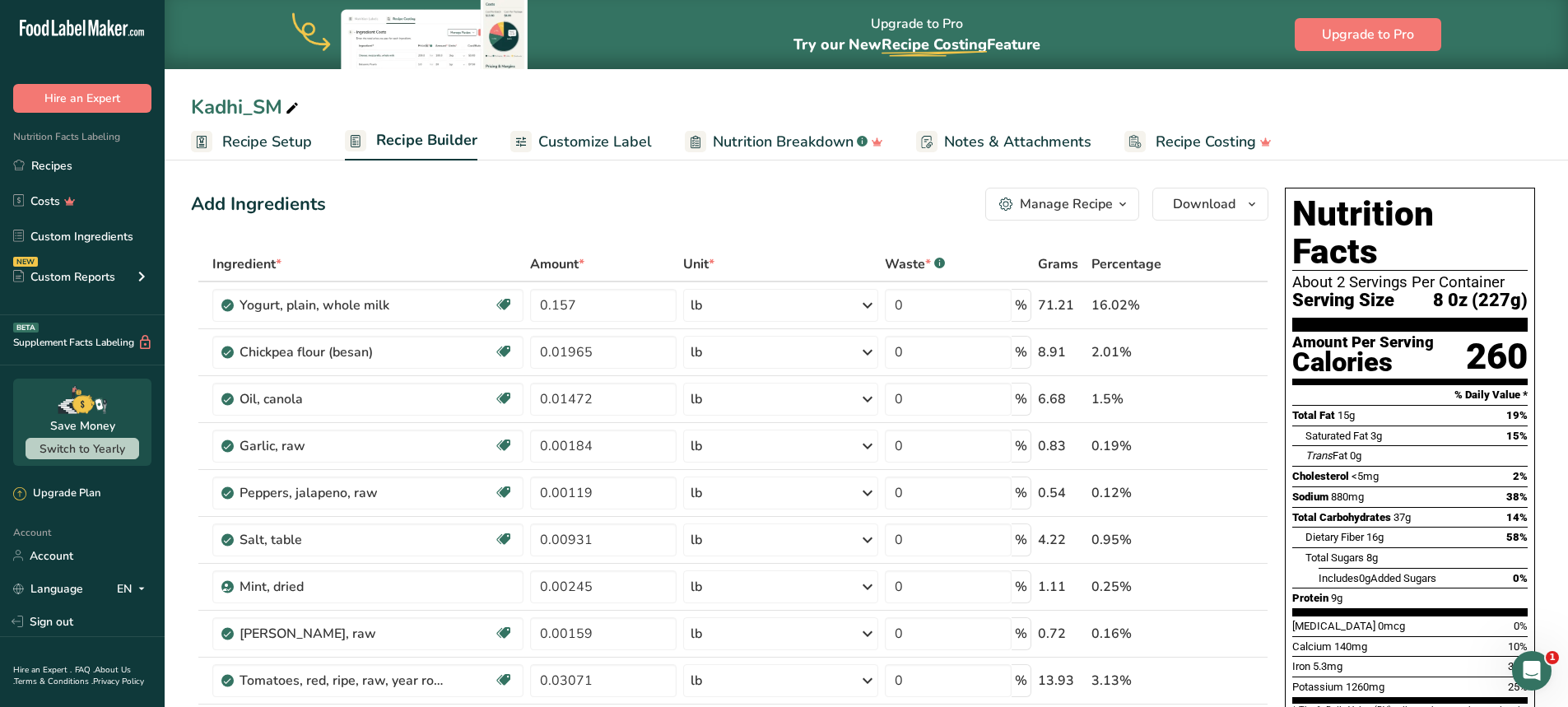
drag, startPoint x: 615, startPoint y: 542, endPoint x: 530, endPoint y: 539, distance: 85.1
click at [530, 539] on td "0.00931" at bounding box center [604, 540] width 153 height 47
click at [851, 210] on div "Add Ingredients Manage Recipe Delete Recipe Duplicate Recipe Scale Recipe Save …" at bounding box center [730, 203] width 1077 height 33
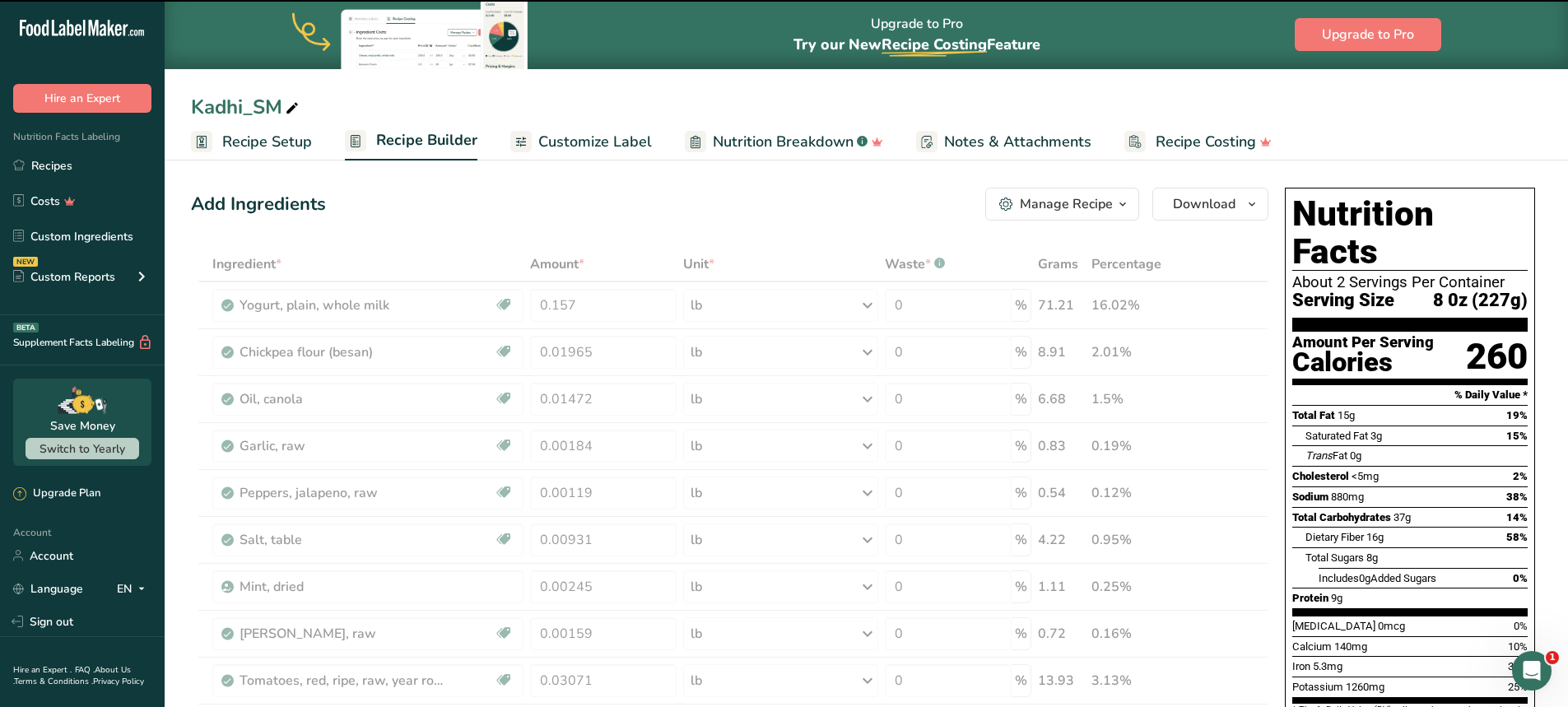
click at [658, 201] on div "Add Ingredients Manage Recipe Delete Recipe Duplicate Recipe Scale Recipe Save …" at bounding box center [730, 203] width 1077 height 33
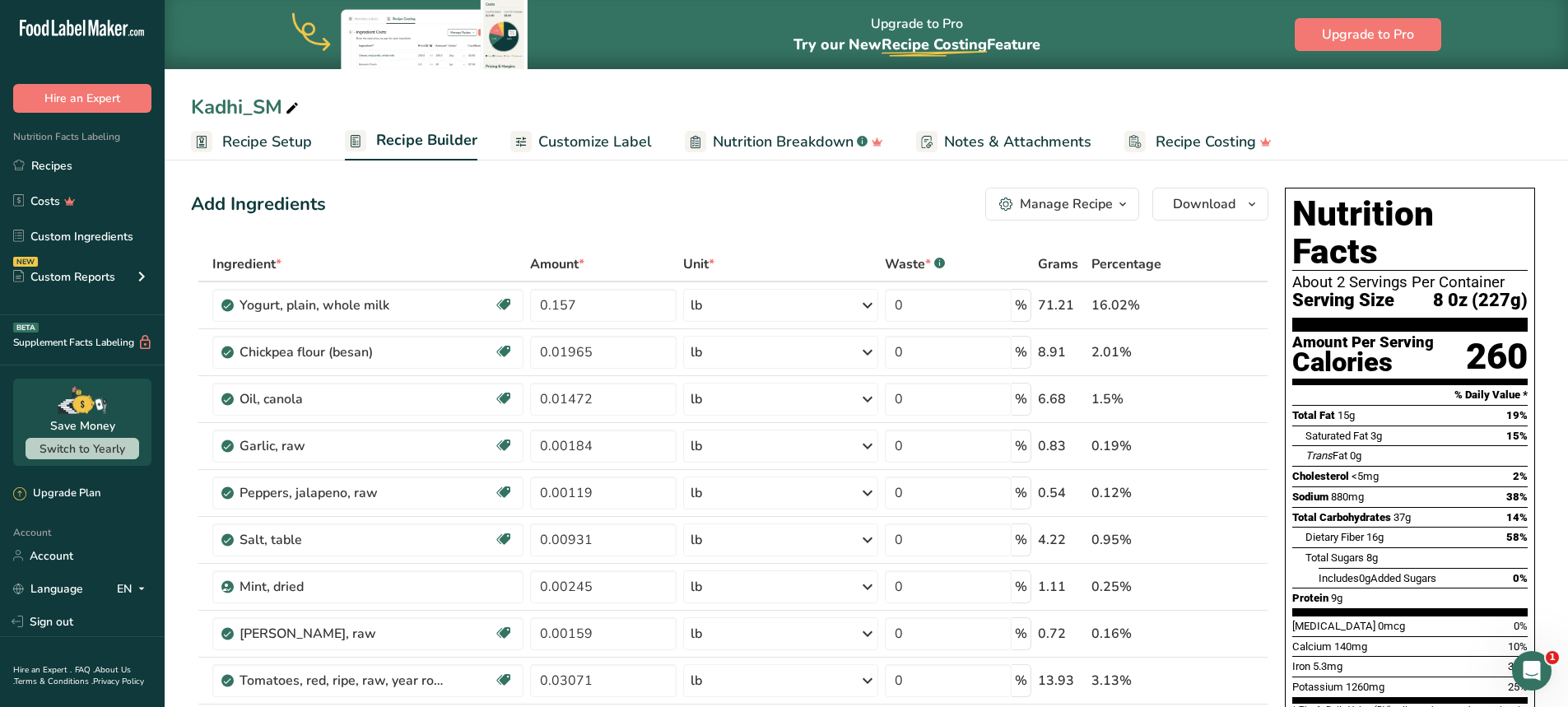
drag, startPoint x: 1439, startPoint y: 261, endPoint x: 1525, endPoint y: 259, distance: 86.0
click at [1525, 291] on span "8 0z (227g)" at bounding box center [1481, 300] width 95 height 21
click at [1535, 260] on div "Nutrition Facts About 2 Servings Per Container Serving Size 8 0z (227g) Amount …" at bounding box center [1410, 526] width 263 height 690
drag, startPoint x: 1474, startPoint y: 264, endPoint x: 1526, endPoint y: 264, distance: 52.0
click at [1526, 291] on span "8 0z (227g)" at bounding box center [1481, 300] width 95 height 21
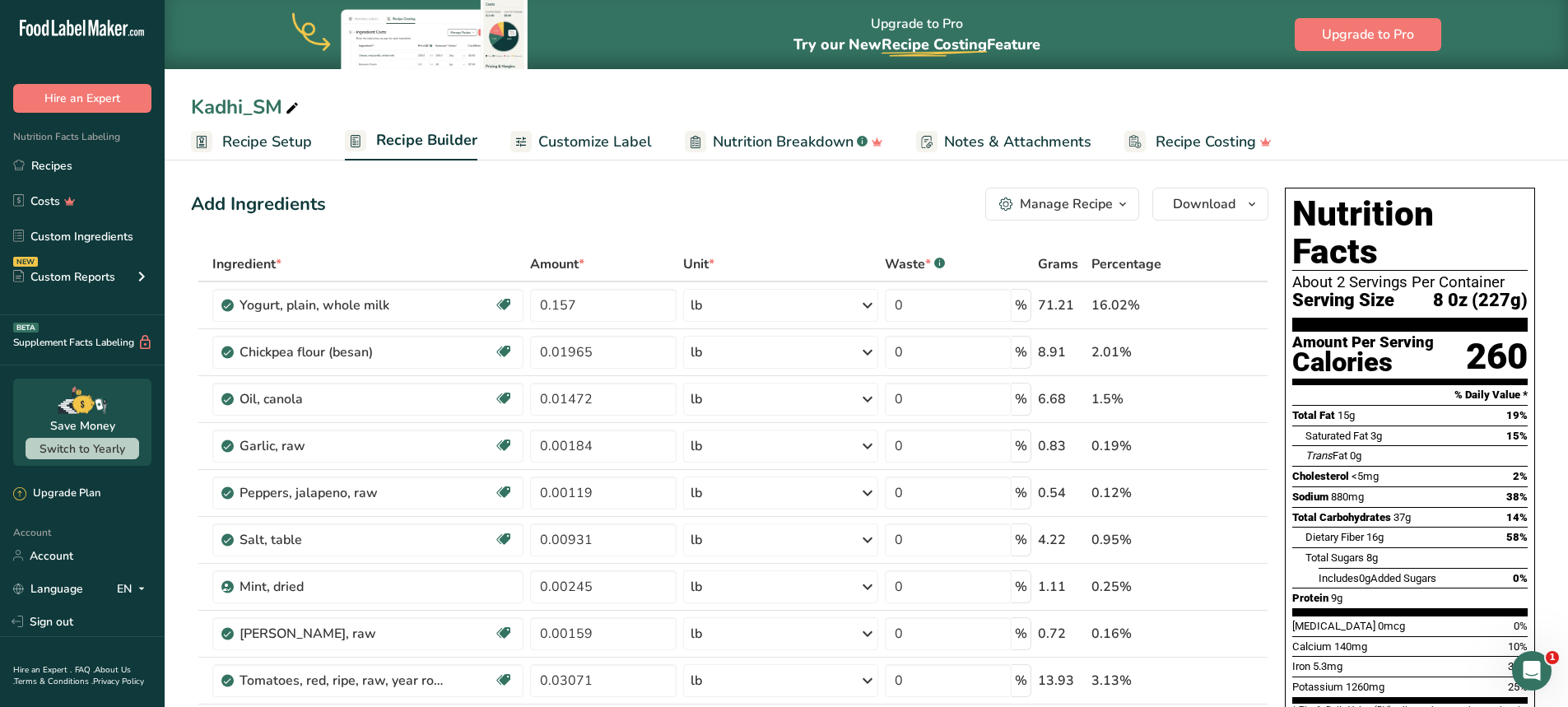
click at [1451, 332] on section "Amount Per Serving Calories 260" at bounding box center [1410, 358] width 235 height 53
drag, startPoint x: 1471, startPoint y: 321, endPoint x: 1521, endPoint y: 321, distance: 50.0
click at [1521, 335] on div "260" at bounding box center [1497, 357] width 62 height 44
click at [1392, 405] on div "Total Fat 15g 19%" at bounding box center [1410, 415] width 235 height 21
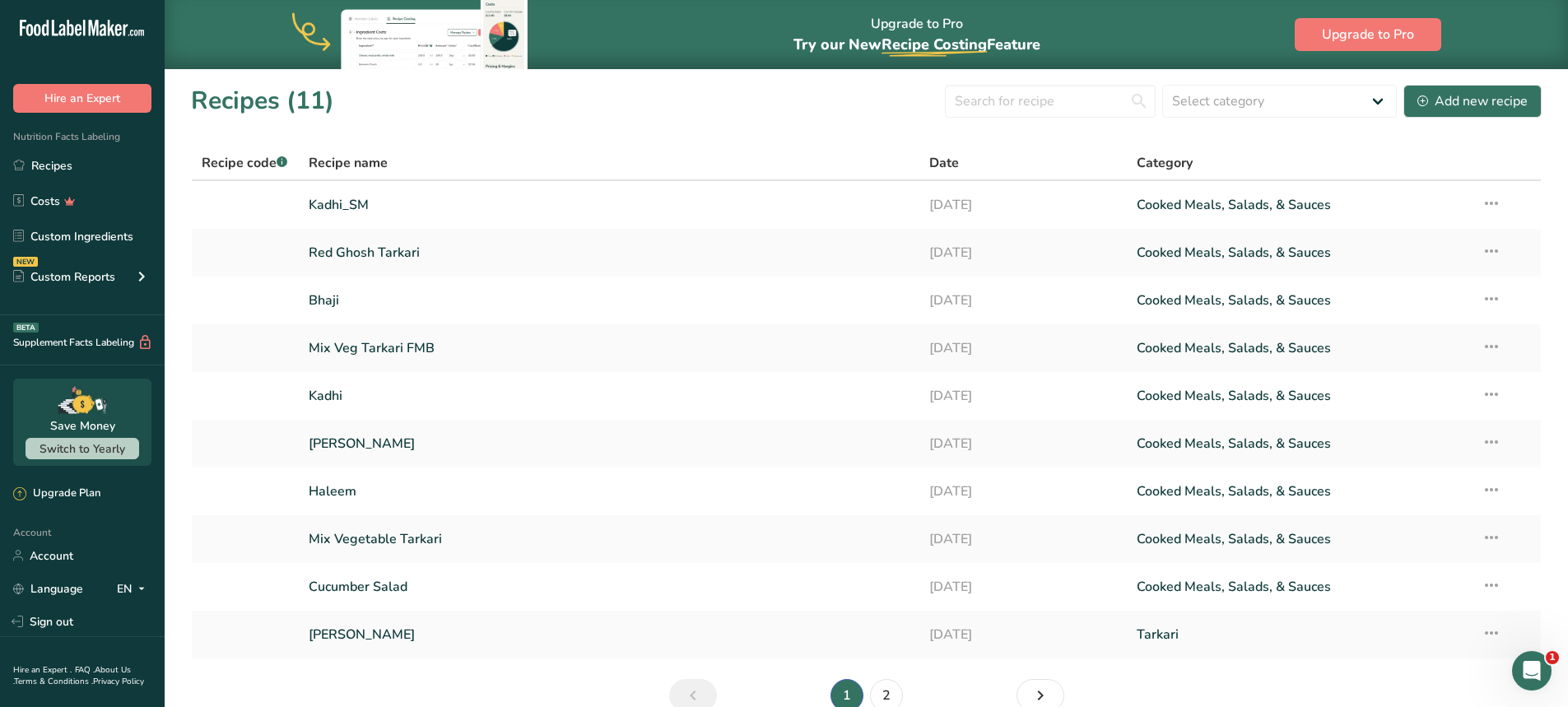
scroll to position [84, 0]
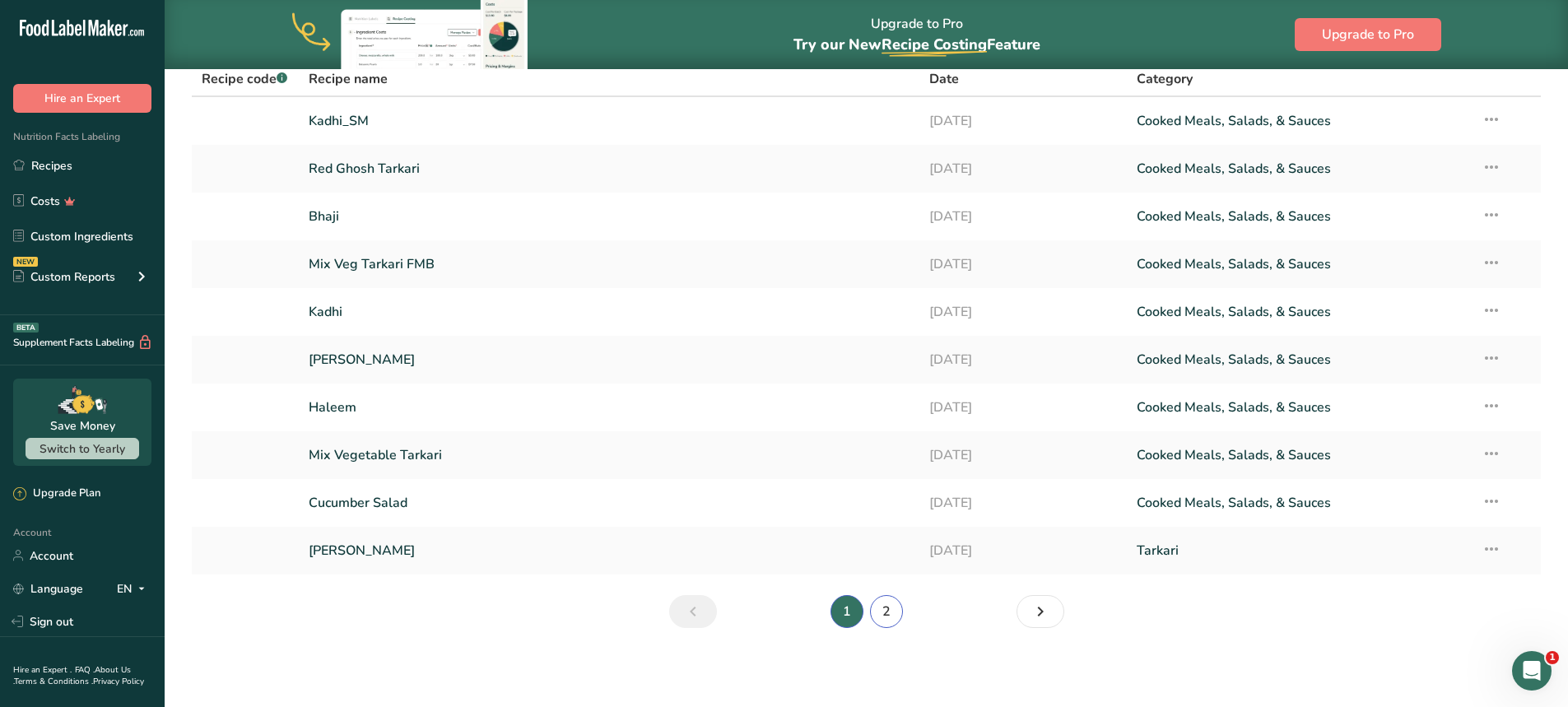
click at [887, 615] on link "2" at bounding box center [887, 611] width 33 height 33
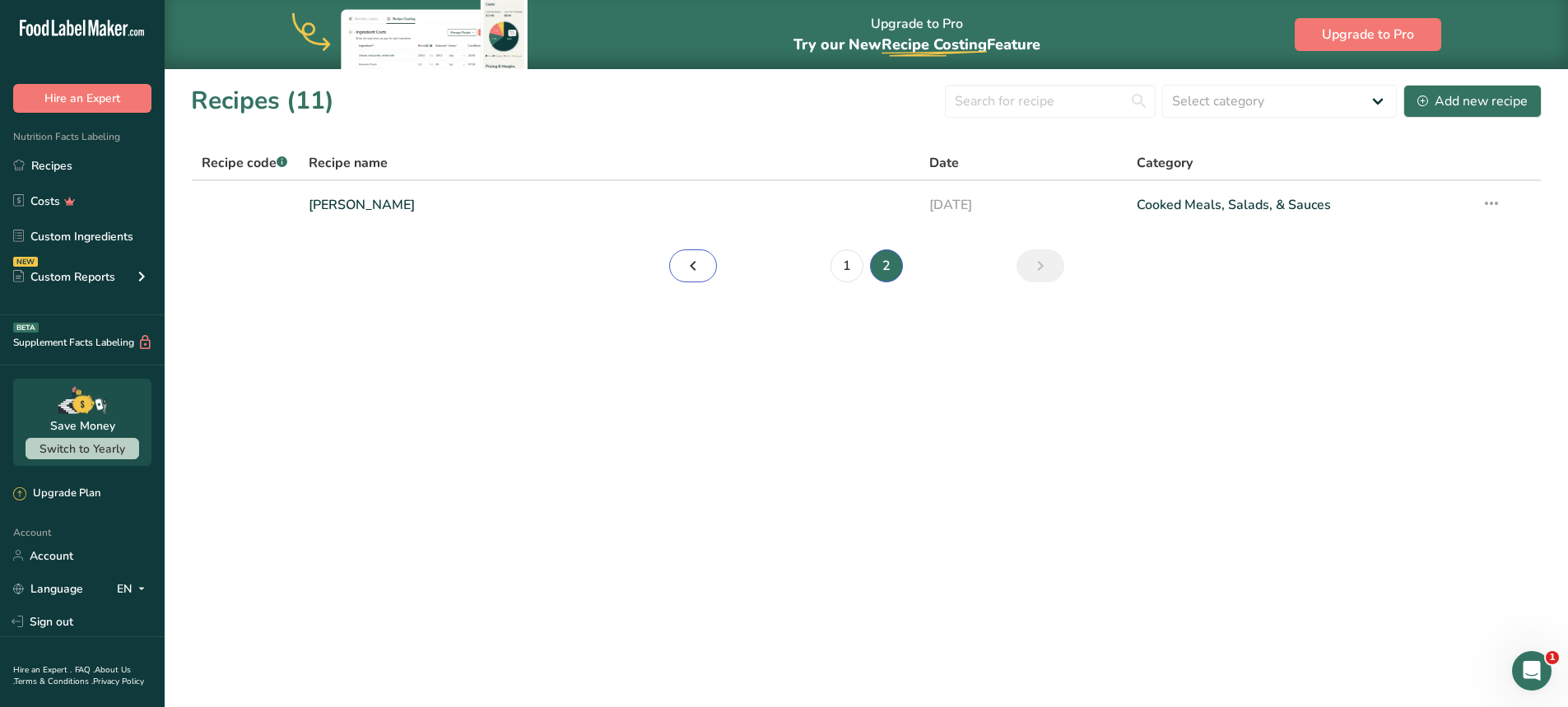
click at [695, 263] on icon "Page 1." at bounding box center [693, 266] width 20 height 29
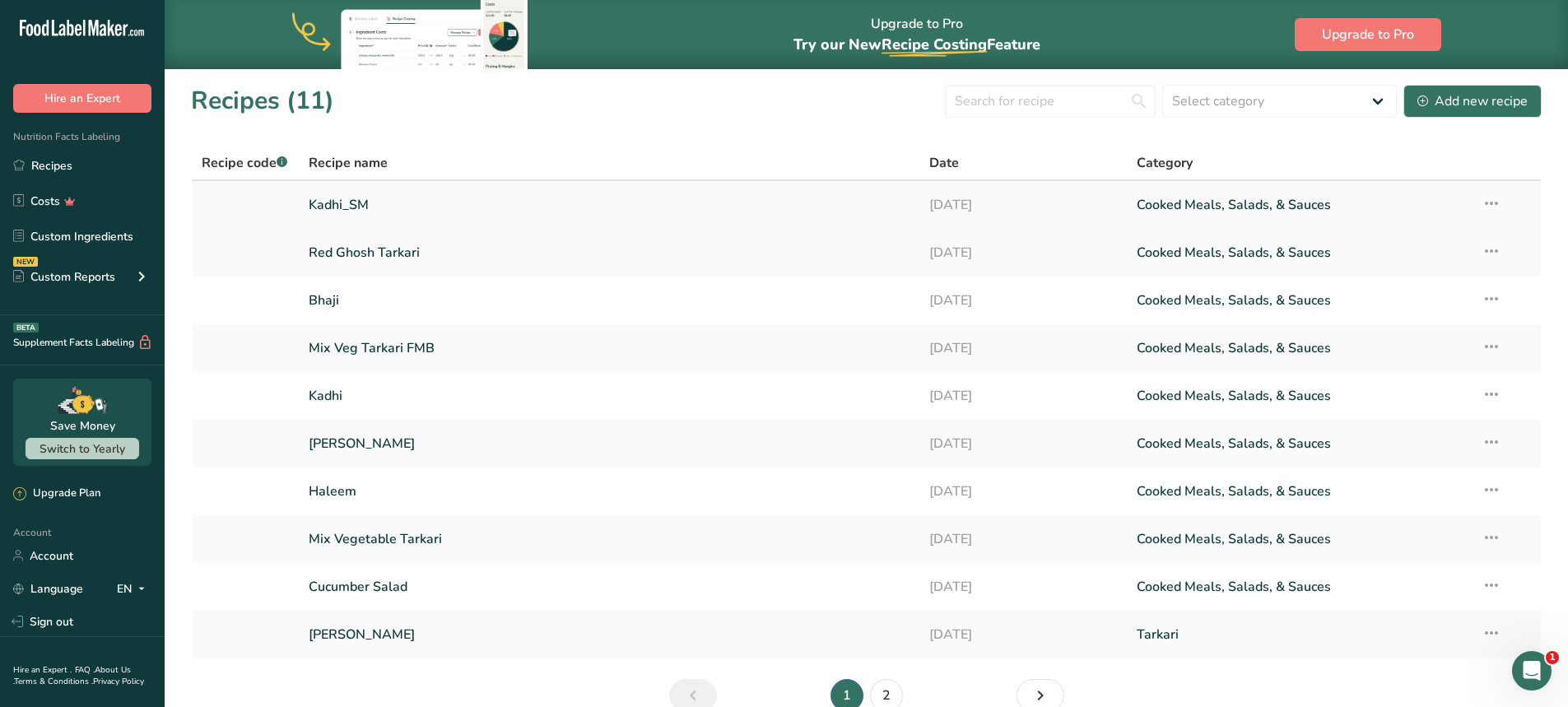
click at [351, 205] on link "Kadhi_SM" at bounding box center [609, 204] width 602 height 35
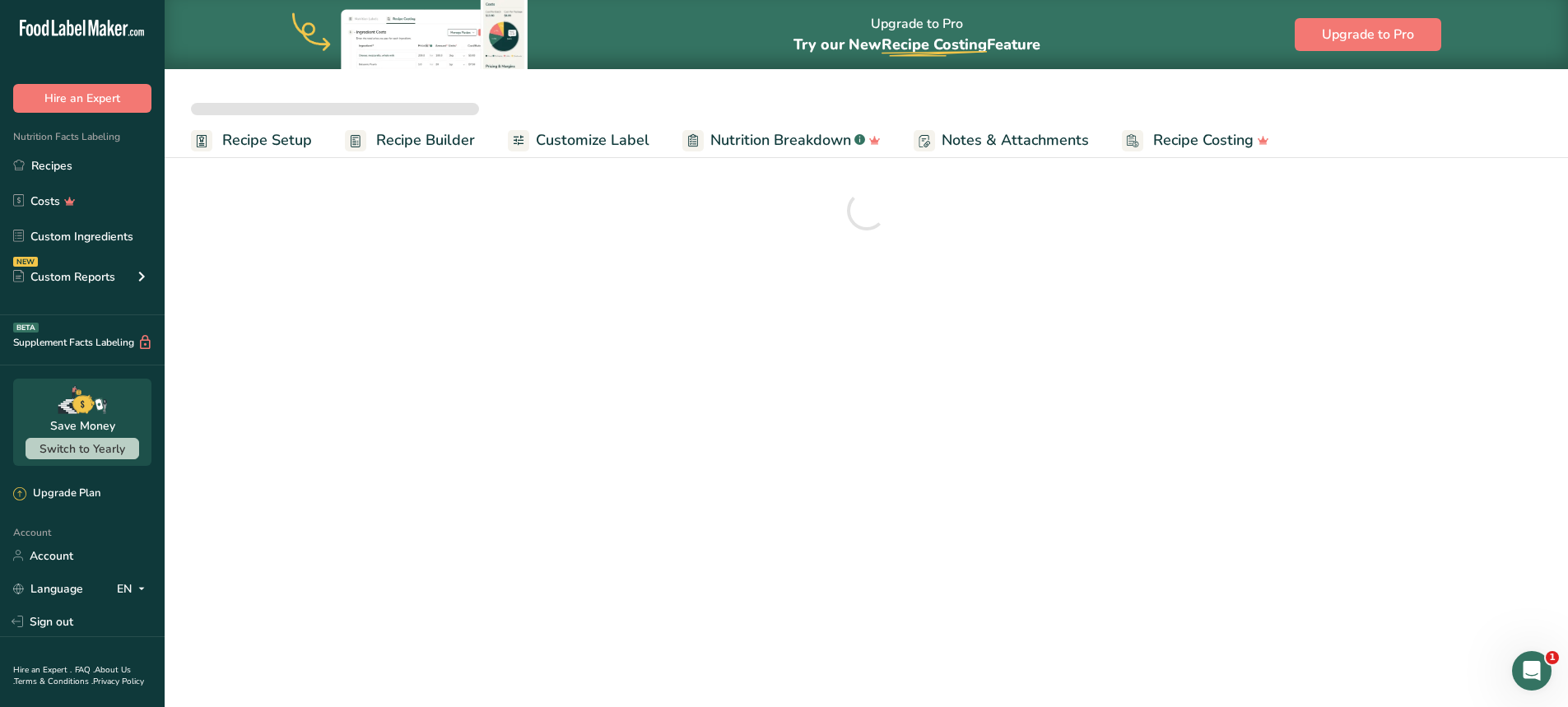
click at [433, 136] on span "Recipe Builder" at bounding box center [425, 140] width 99 height 22
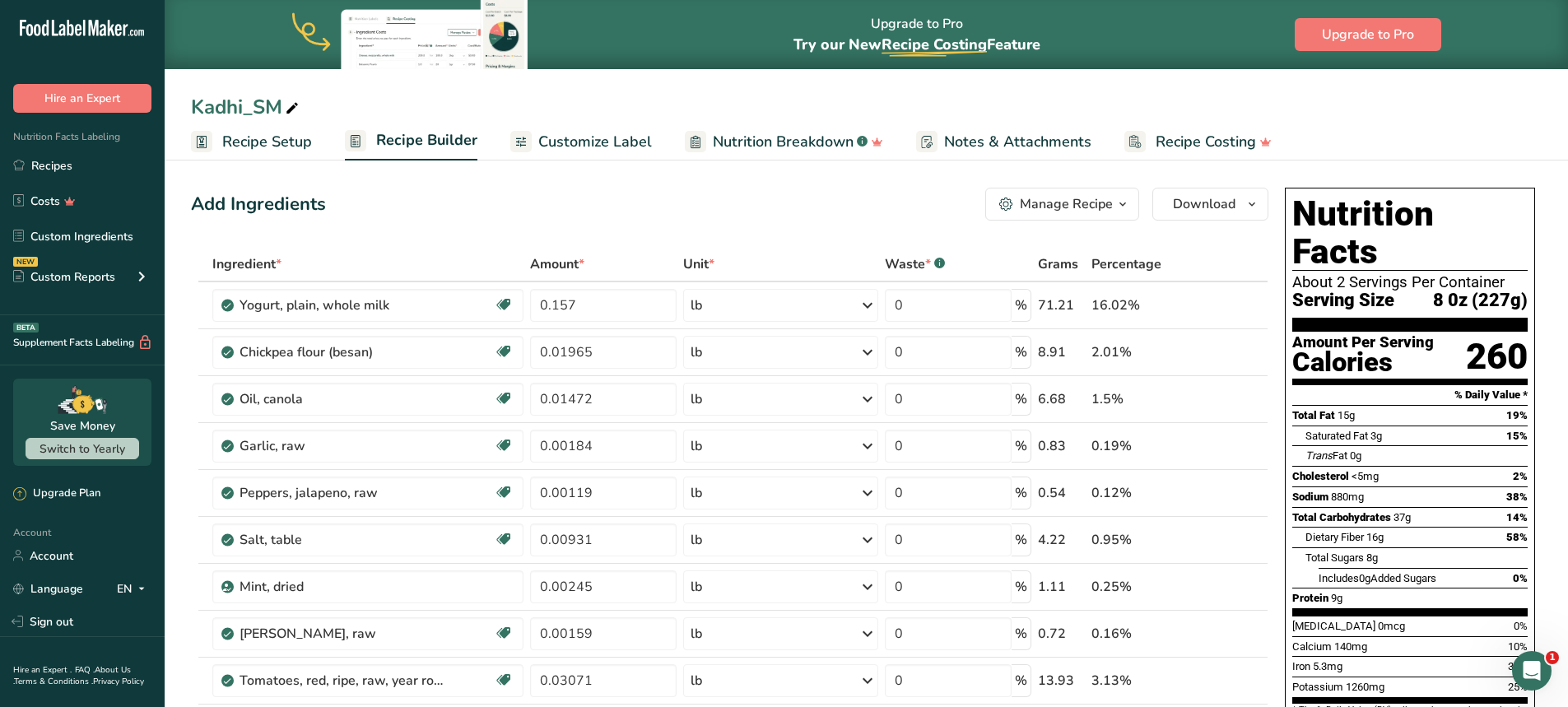
click at [670, 195] on div "Add Ingredients Manage Recipe Delete Recipe Duplicate Recipe Scale Recipe Save …" at bounding box center [730, 203] width 1077 height 33
drag, startPoint x: 1437, startPoint y: 265, endPoint x: 1538, endPoint y: 264, distance: 101.0
click at [1538, 264] on div "Nutrition Facts About 2 Servings Per Container Serving Size 8 0z (227g) Amount …" at bounding box center [1410, 526] width 263 height 690
click at [1464, 332] on section "Amount Per Serving Calories 260" at bounding box center [1410, 358] width 235 height 53
